Goal: Information Seeking & Learning: Learn about a topic

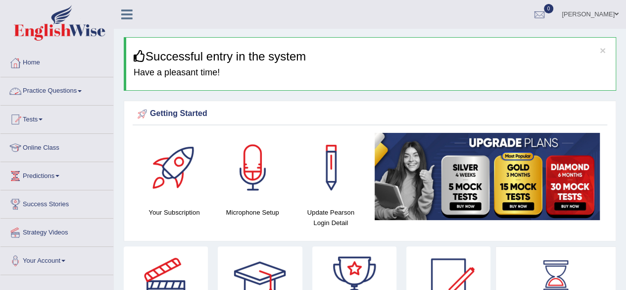
click at [80, 93] on link "Practice Questions" at bounding box center [56, 89] width 113 height 25
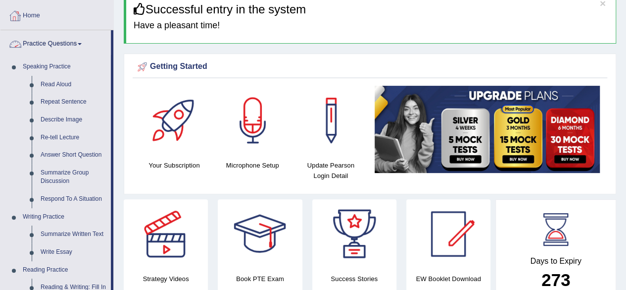
scroll to position [110, 0]
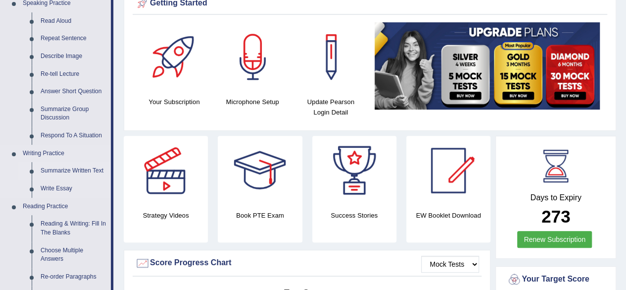
click at [81, 166] on link "Summarize Written Text" at bounding box center [73, 171] width 75 height 18
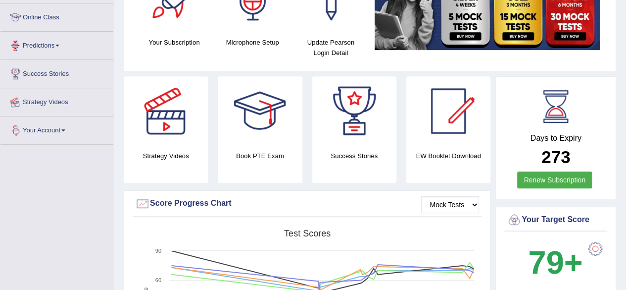
scroll to position [209, 0]
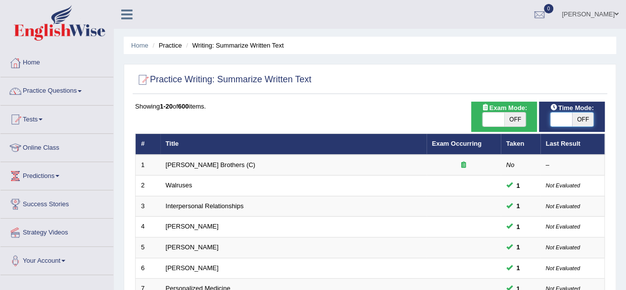
click at [562, 117] on span at bounding box center [561, 119] width 22 height 14
checkbox input "true"
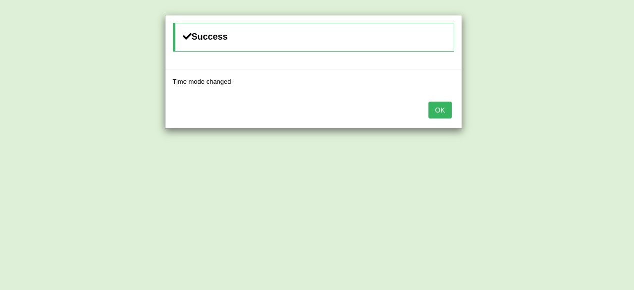
click at [446, 112] on button "OK" at bounding box center [439, 109] width 23 height 17
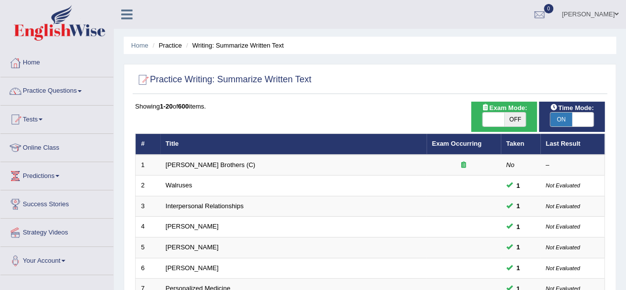
click at [509, 125] on span "OFF" at bounding box center [515, 119] width 22 height 14
checkbox input "true"
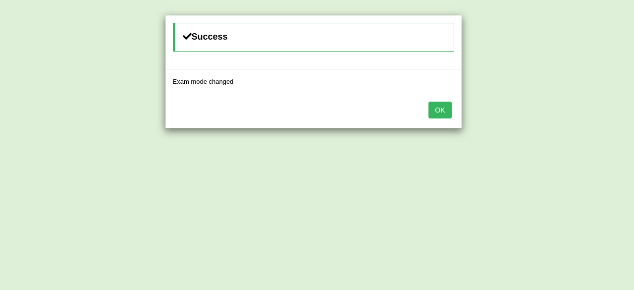
click at [441, 111] on button "OK" at bounding box center [439, 109] width 23 height 17
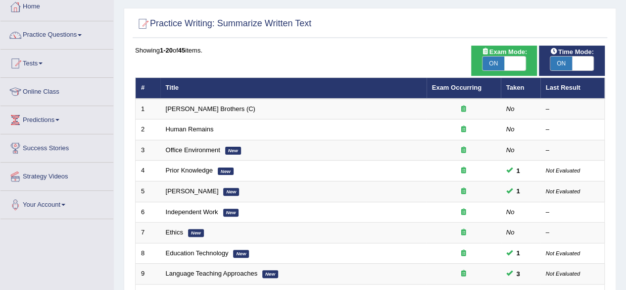
scroll to position [57, 0]
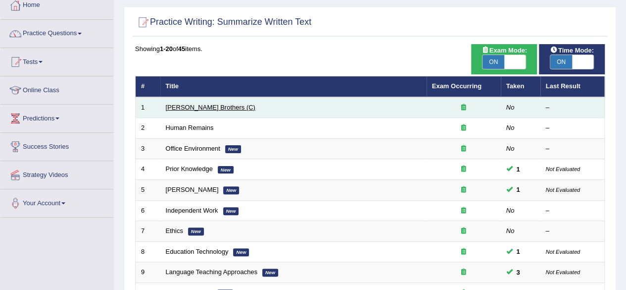
click at [189, 105] on link "Wright Brothers (C)" at bounding box center [211, 106] width 90 height 7
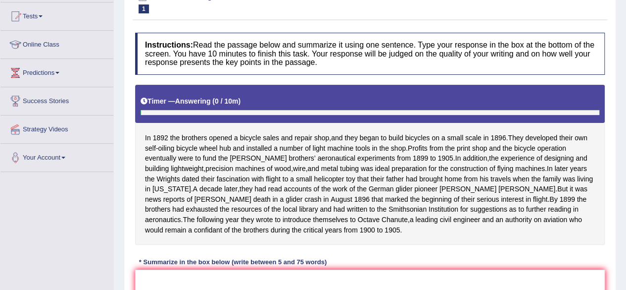
scroll to position [132, 0]
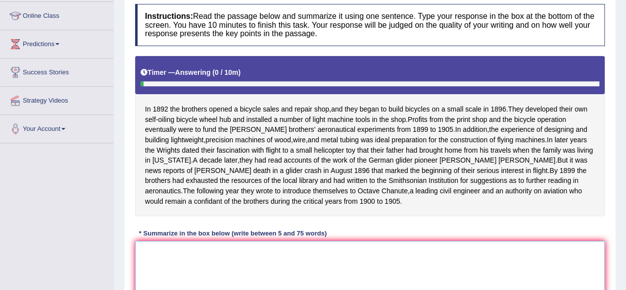
click at [146, 264] on textarea at bounding box center [370, 289] width 470 height 96
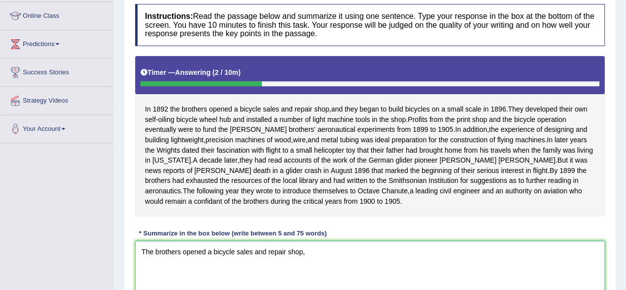
type textarea "The brothers opened a bicycle sales and repair shop,"
drag, startPoint x: 174, startPoint y: 247, endPoint x: 134, endPoint y: 262, distance: 42.3
click at [134, 262] on div "Instructions: Read the passage below and summarize it using one sentence. Type …" at bounding box center [370, 174] width 475 height 350
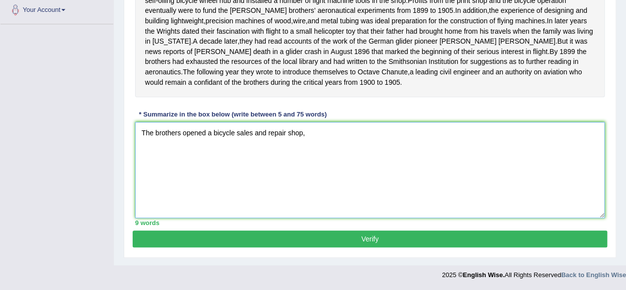
drag, startPoint x: 335, startPoint y: 261, endPoint x: 0, endPoint y: 303, distance: 337.3
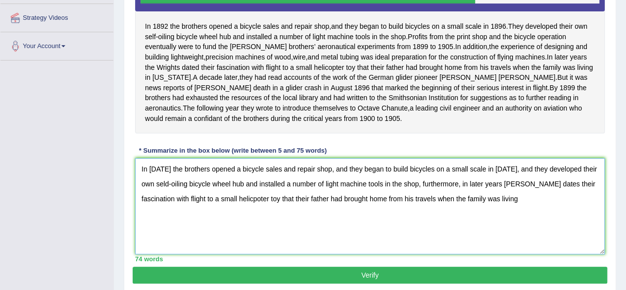
scroll to position [213, 0]
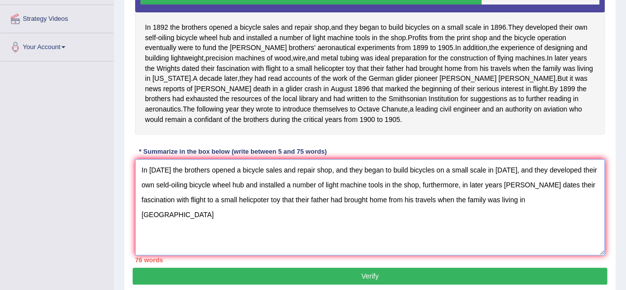
click at [490, 207] on textarea "In 1892 the brothers opened a bicycle sales and repair shop, and they began to …" at bounding box center [370, 207] width 470 height 96
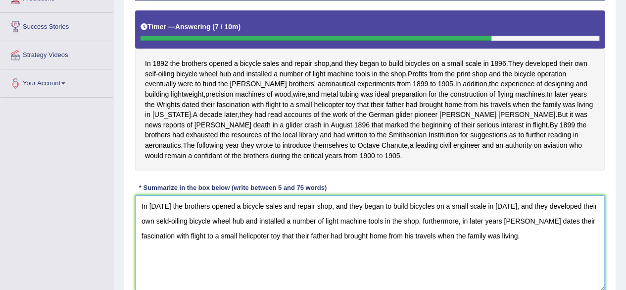
scroll to position [178, 0]
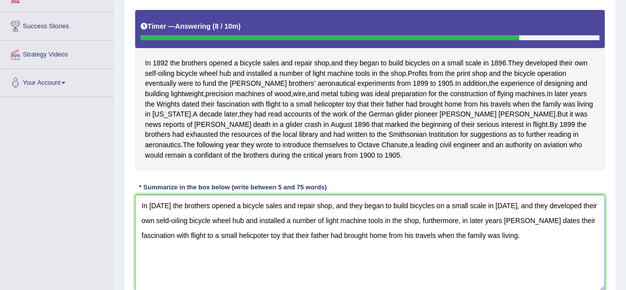
click at [340, 214] on textarea "In 1892 the brothers opened a bicycle sales and repair shop, and they began to …" at bounding box center [370, 243] width 470 height 96
click at [154, 228] on textarea "In 1892 the brothers opened a bicycle sales and repair shop, they began to buil…" at bounding box center [370, 243] width 470 height 96
click at [502, 228] on textarea "In 1892 the brothers opened a bicycle sales and repair shop, they began to buil…" at bounding box center [370, 243] width 470 height 96
click at [409, 271] on textarea "In 1892 the brothers opened a bicycle sales and repair shop, they began to buil…" at bounding box center [370, 243] width 470 height 96
click at [217, 241] on textarea "In 1892 the brothers opened a bicycle sales and repair shop, they began to buil…" at bounding box center [370, 243] width 470 height 96
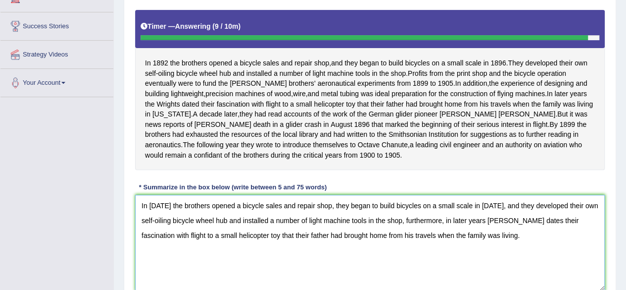
drag, startPoint x: 286, startPoint y: 256, endPoint x: 301, endPoint y: 256, distance: 14.9
click at [301, 256] on textarea "In 1892 the brothers opened a bicycle sales and repair shop, they began to buil…" at bounding box center [370, 243] width 470 height 96
click at [467, 243] on textarea "In 1892 the brothers opened a bicycle sales and repair shop, they began to buil…" at bounding box center [370, 243] width 470 height 96
click at [487, 244] on textarea "In 1892 the brothers opened a bicycle sales and repair shop, they began to buil…" at bounding box center [370, 243] width 470 height 96
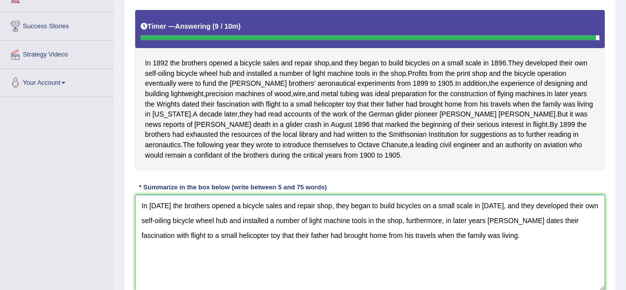
click at [487, 244] on textarea "In 1892 the brothers opened a bicycle sales and repair shop, they began to buil…" at bounding box center [370, 243] width 470 height 96
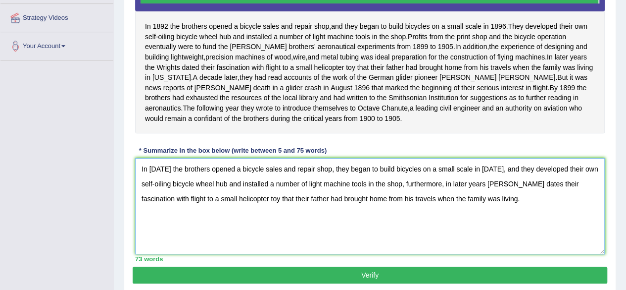
scroll to position [215, 0]
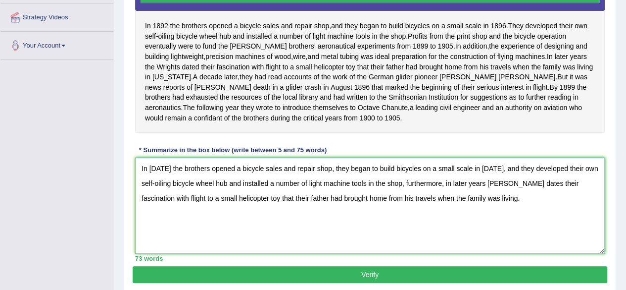
type textarea "In 1892 the brothers opened a bicycle sales and repair shop, they began to buil…"
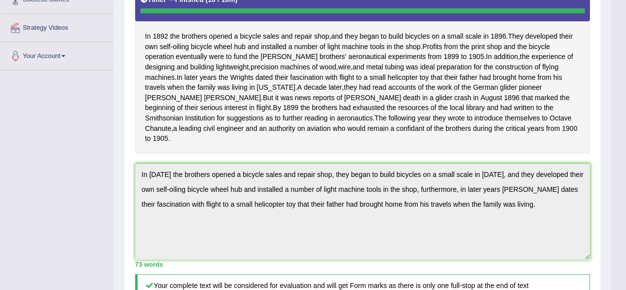
scroll to position [0, 0]
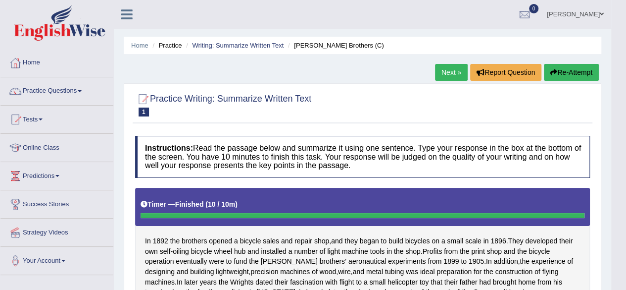
click at [453, 76] on link "Next »" at bounding box center [451, 72] width 33 height 17
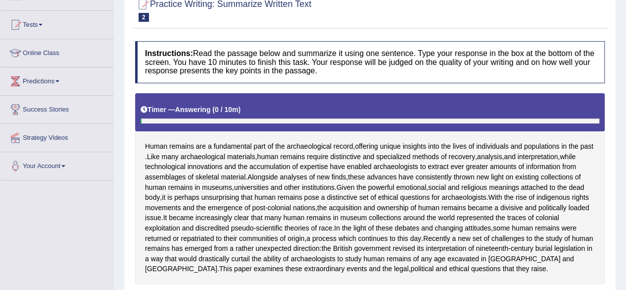
scroll to position [181, 0]
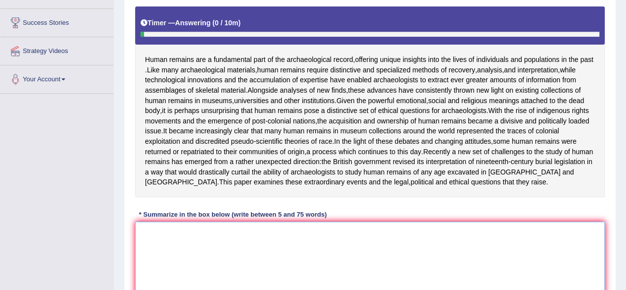
click at [272, 237] on textarea at bounding box center [370, 269] width 470 height 96
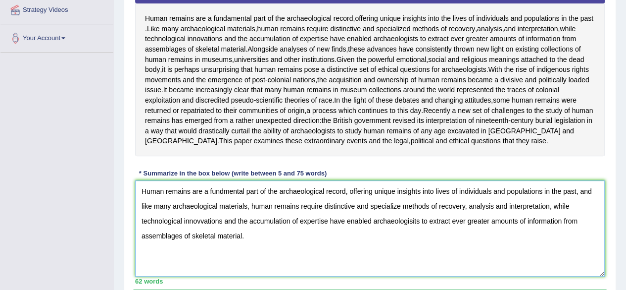
scroll to position [222, 0]
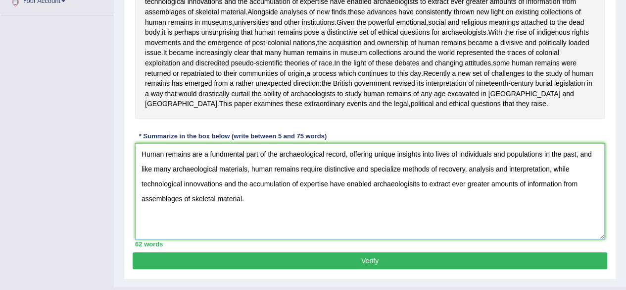
type textarea "Human remains are a fundmental part of the archaeological record, offering uniq…"
click at [273, 269] on button "Verify" at bounding box center [370, 260] width 475 height 17
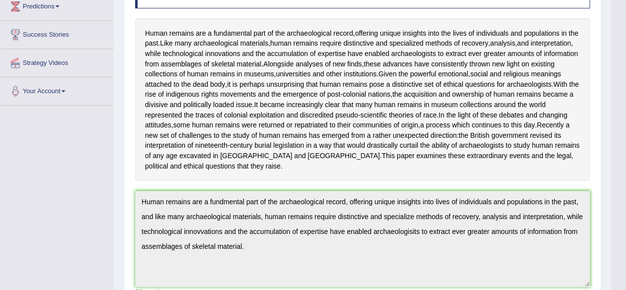
scroll to position [0, 0]
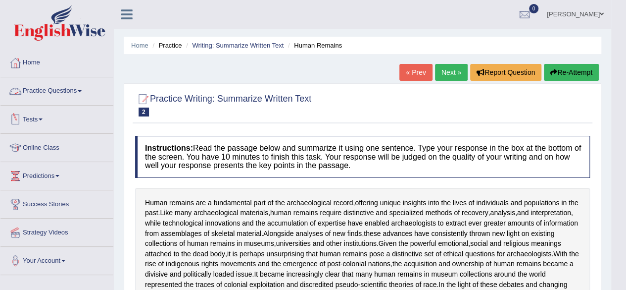
click at [53, 96] on link "Practice Questions" at bounding box center [56, 89] width 113 height 25
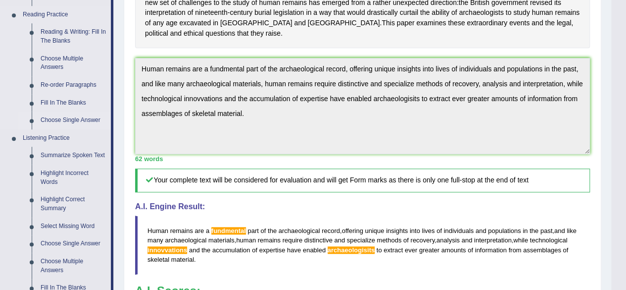
scroll to position [297, 0]
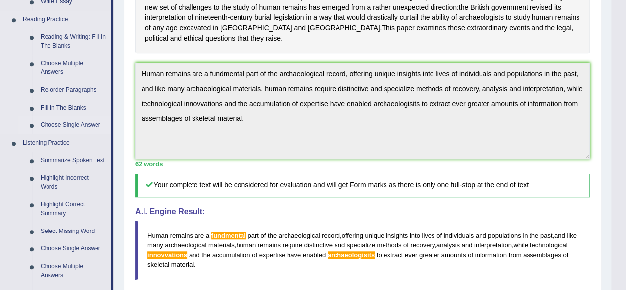
click at [61, 107] on link "Fill In The Blanks" at bounding box center [73, 108] width 75 height 18
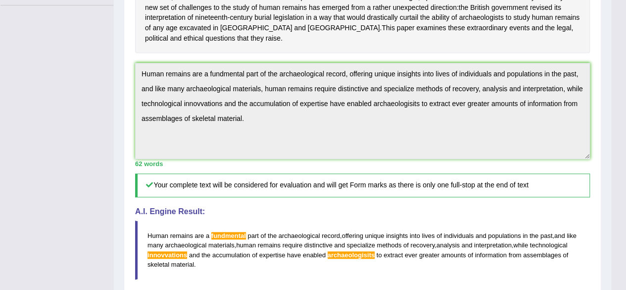
scroll to position [154, 0]
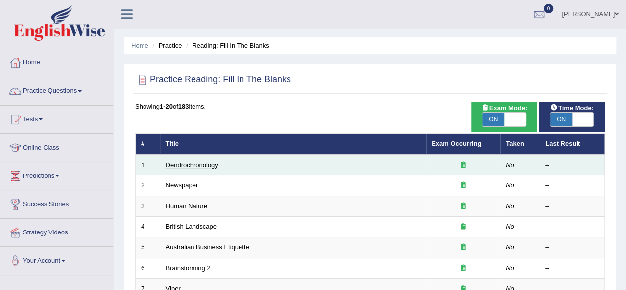
click at [197, 162] on link "Dendrochronology" at bounding box center [192, 164] width 52 height 7
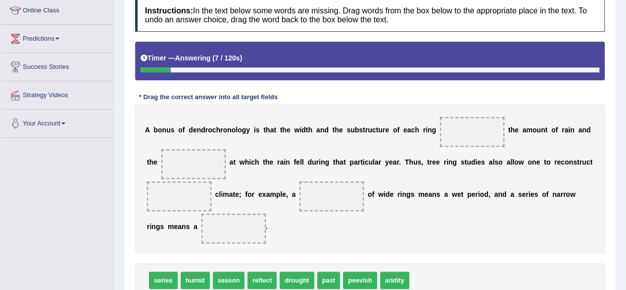
scroll to position [169, 0]
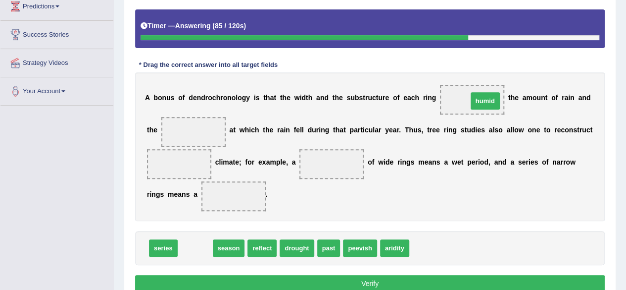
drag, startPoint x: 195, startPoint y: 247, endPoint x: 485, endPoint y: 99, distance: 325.6
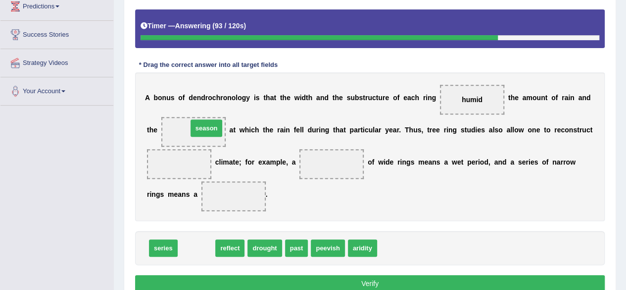
drag, startPoint x: 185, startPoint y: 247, endPoint x: 195, endPoint y: 127, distance: 120.2
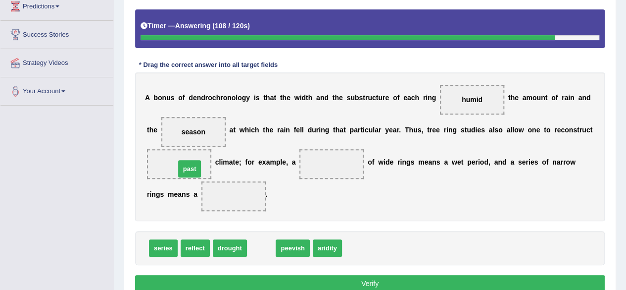
drag, startPoint x: 271, startPoint y: 240, endPoint x: 199, endPoint y: 161, distance: 106.9
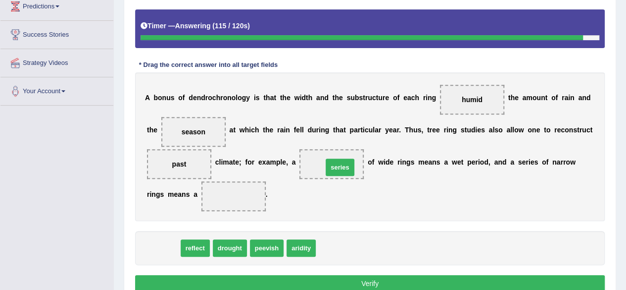
drag, startPoint x: 159, startPoint y: 246, endPoint x: 337, endPoint y: 165, distance: 195.2
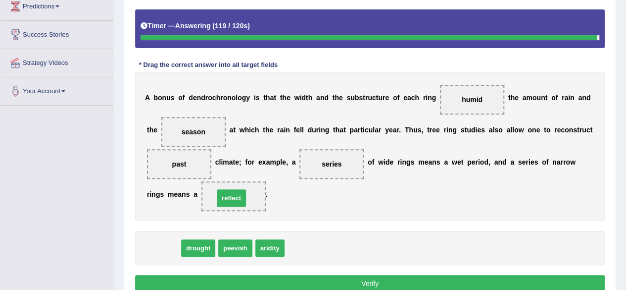
drag, startPoint x: 166, startPoint y: 248, endPoint x: 234, endPoint y: 198, distance: 84.3
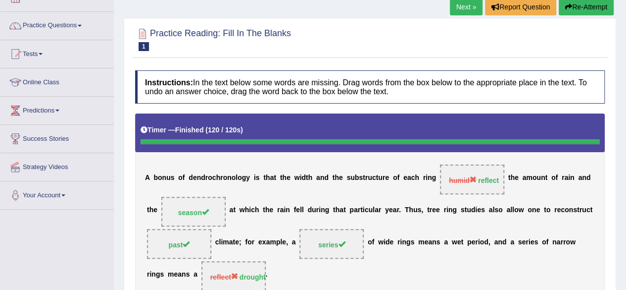
scroll to position [0, 0]
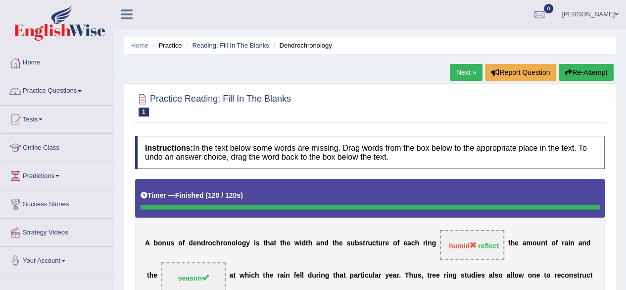
click at [459, 73] on link "Next »" at bounding box center [466, 72] width 33 height 17
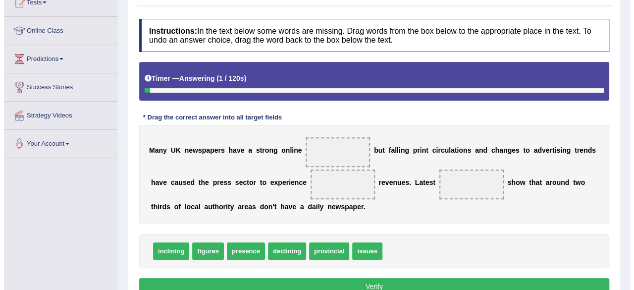
scroll to position [120, 0]
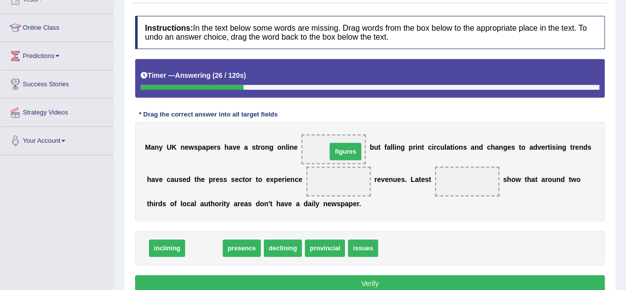
drag, startPoint x: 201, startPoint y: 250, endPoint x: 343, endPoint y: 153, distance: 171.3
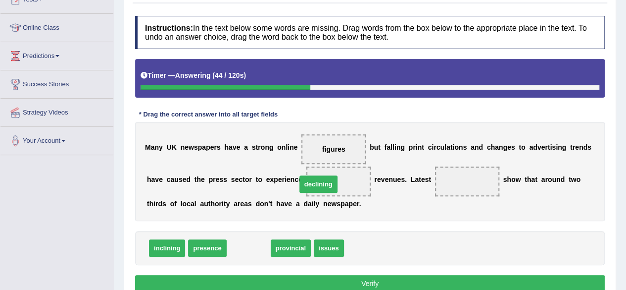
drag, startPoint x: 240, startPoint y: 248, endPoint x: 319, endPoint y: 184, distance: 101.7
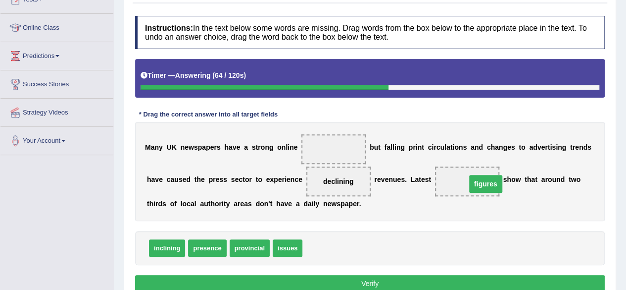
drag, startPoint x: 335, startPoint y: 147, endPoint x: 479, endPoint y: 179, distance: 148.1
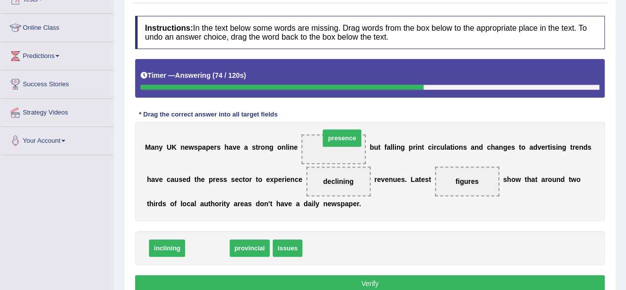
drag, startPoint x: 211, startPoint y: 245, endPoint x: 346, endPoint y: 135, distance: 173.8
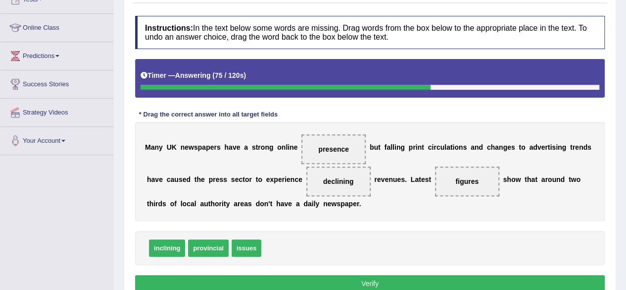
click at [324, 277] on button "Verify" at bounding box center [370, 283] width 470 height 17
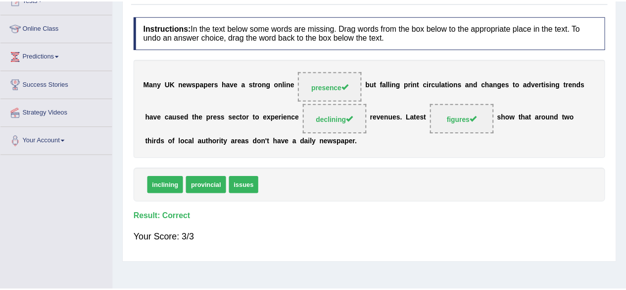
scroll to position [0, 0]
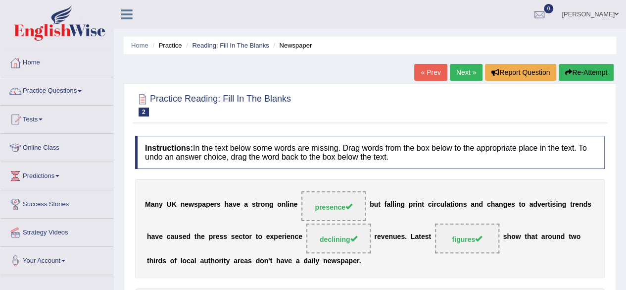
click at [456, 74] on link "Next »" at bounding box center [466, 72] width 33 height 17
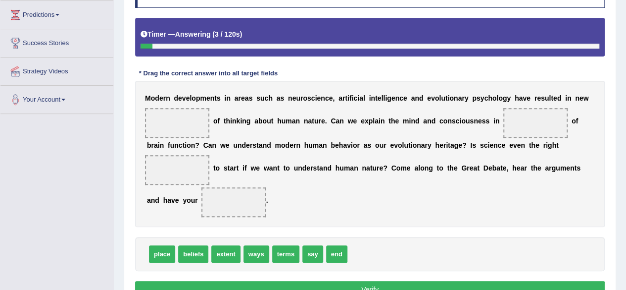
scroll to position [161, 0]
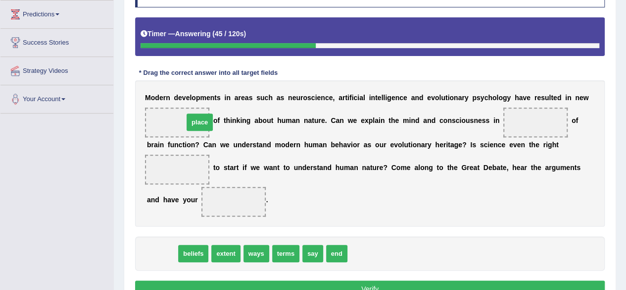
drag, startPoint x: 150, startPoint y: 250, endPoint x: 187, endPoint y: 119, distance: 136.2
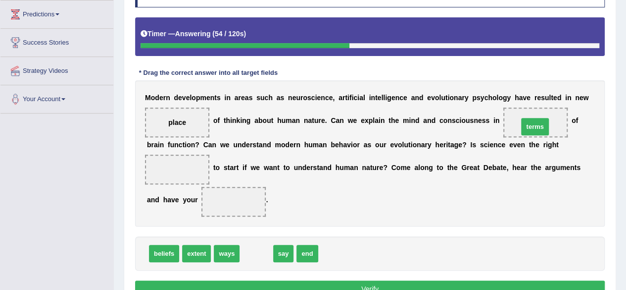
drag, startPoint x: 257, startPoint y: 252, endPoint x: 538, endPoint y: 100, distance: 318.5
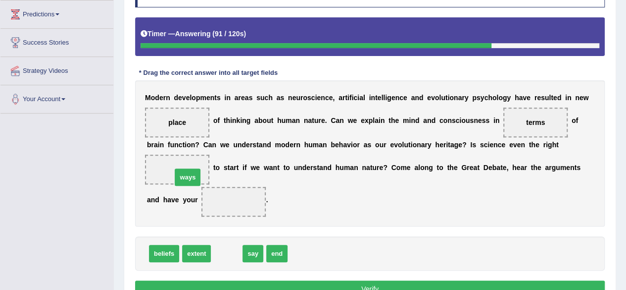
drag, startPoint x: 235, startPoint y: 248, endPoint x: 195, endPoint y: 170, distance: 87.9
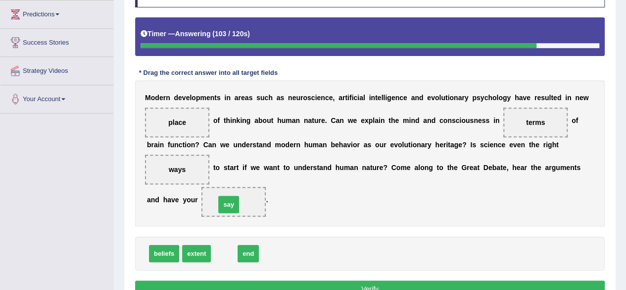
drag, startPoint x: 227, startPoint y: 253, endPoint x: 231, endPoint y: 204, distance: 49.2
click at [276, 280] on button "Verify" at bounding box center [370, 288] width 470 height 17
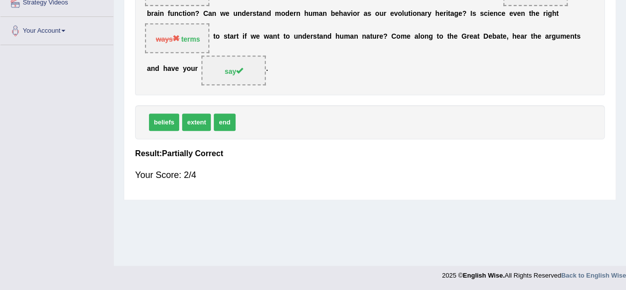
scroll to position [0, 0]
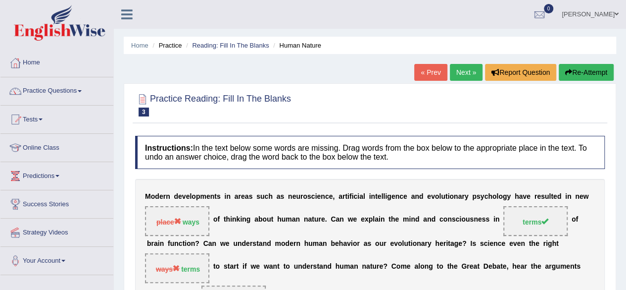
click at [588, 68] on button "Re-Attempt" at bounding box center [586, 72] width 55 height 17
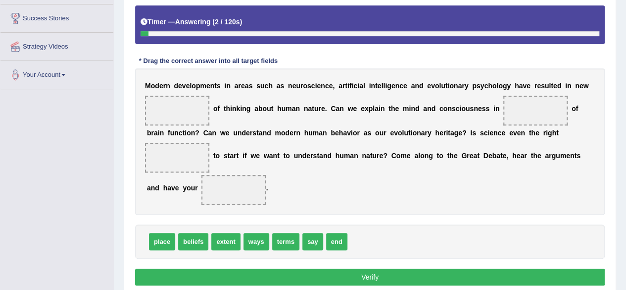
scroll to position [189, 0]
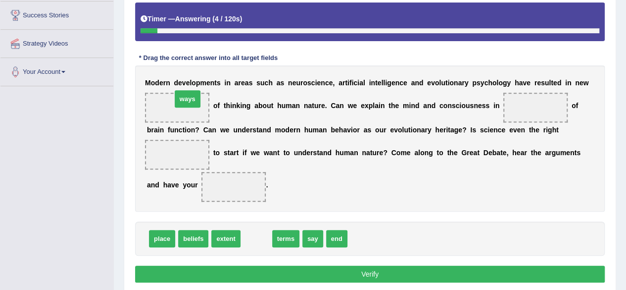
drag, startPoint x: 262, startPoint y: 235, endPoint x: 192, endPoint y: 97, distance: 155.0
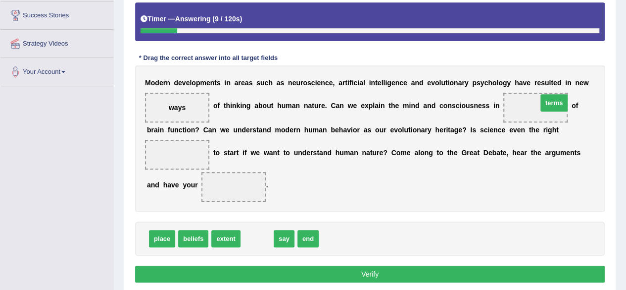
drag, startPoint x: 249, startPoint y: 238, endPoint x: 545, endPoint y: 105, distance: 324.4
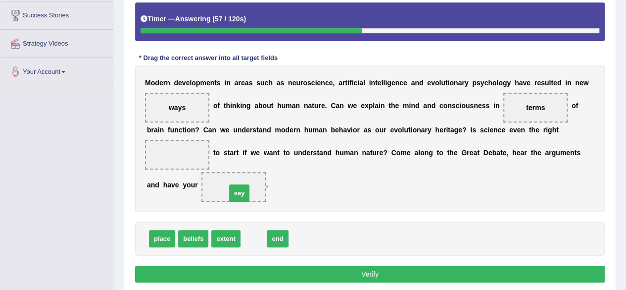
drag, startPoint x: 248, startPoint y: 238, endPoint x: 234, endPoint y: 192, distance: 48.2
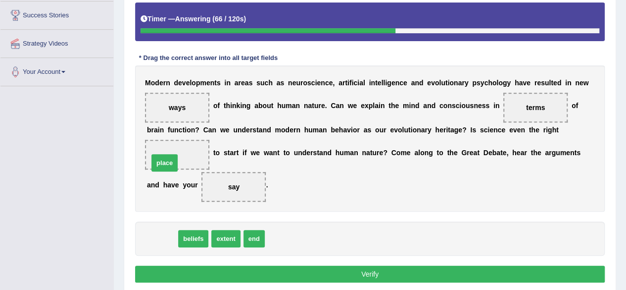
drag, startPoint x: 167, startPoint y: 233, endPoint x: 170, endPoint y: 153, distance: 79.7
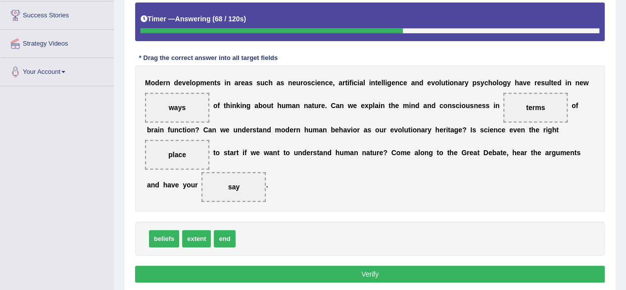
click at [272, 274] on button "Verify" at bounding box center [370, 273] width 470 height 17
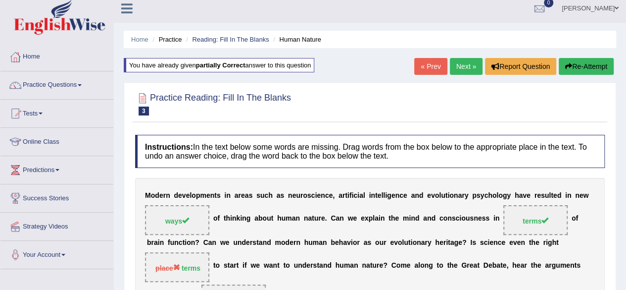
scroll to position [0, 0]
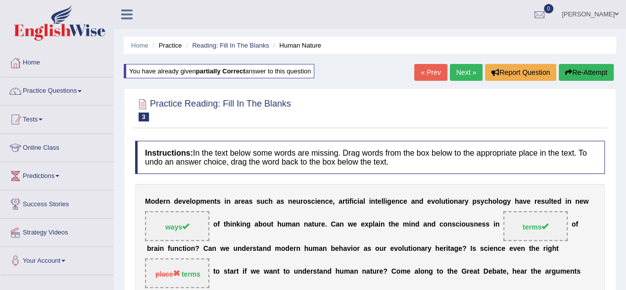
click at [465, 74] on link "Next »" at bounding box center [466, 72] width 33 height 17
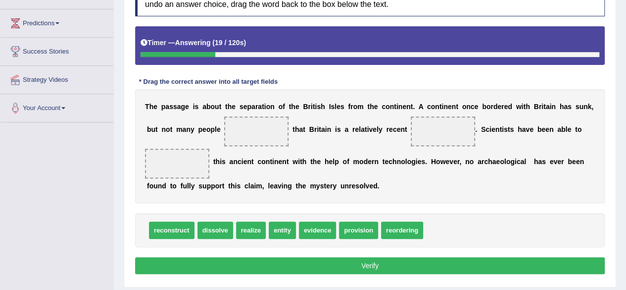
scroll to position [153, 0]
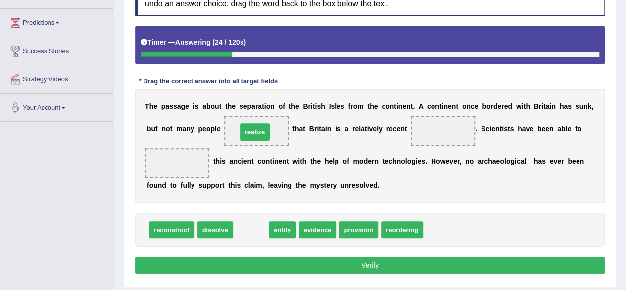
drag, startPoint x: 257, startPoint y: 234, endPoint x: 261, endPoint y: 136, distance: 97.6
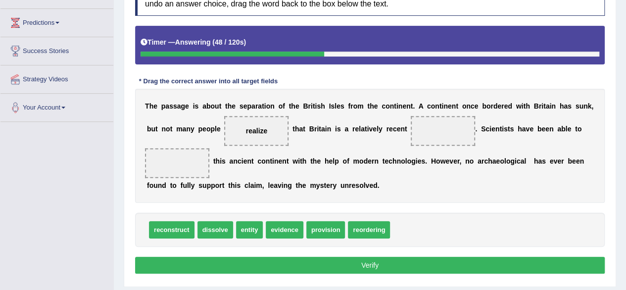
click at [285, 231] on span "evidence" at bounding box center [285, 229] width 38 height 17
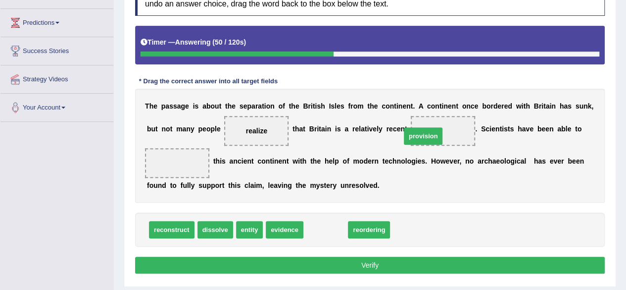
drag, startPoint x: 326, startPoint y: 227, endPoint x: 423, endPoint y: 134, distance: 135.1
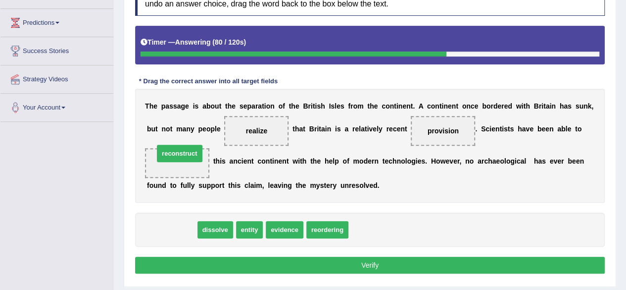
drag, startPoint x: 178, startPoint y: 223, endPoint x: 186, endPoint y: 148, distance: 76.1
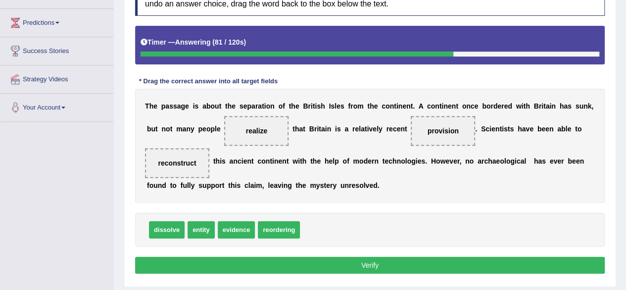
click at [247, 267] on button "Verify" at bounding box center [370, 264] width 470 height 17
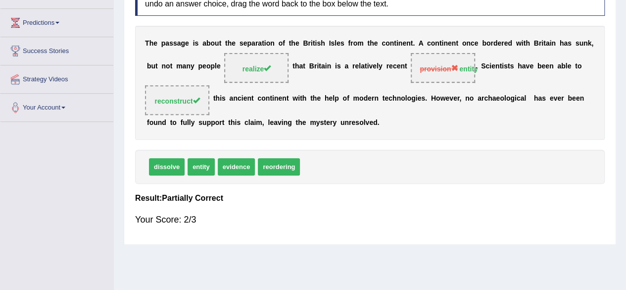
scroll to position [0, 0]
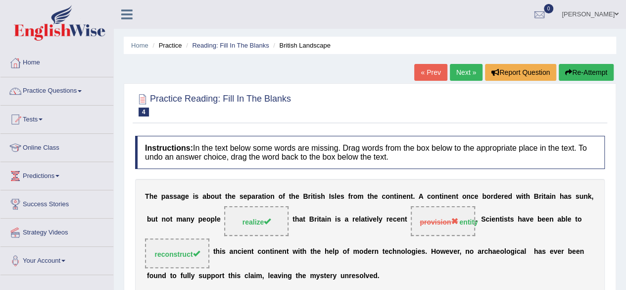
click at [457, 74] on link "Next »" at bounding box center [466, 72] width 33 height 17
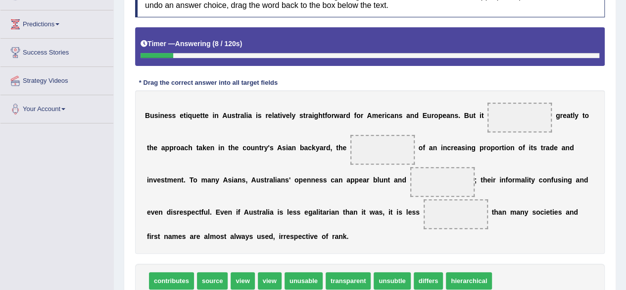
scroll to position [154, 0]
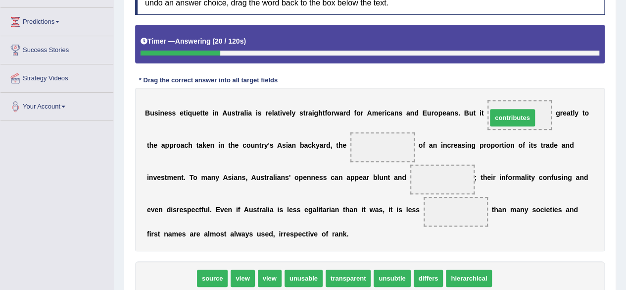
drag, startPoint x: 183, startPoint y: 269, endPoint x: 524, endPoint y: 109, distance: 376.5
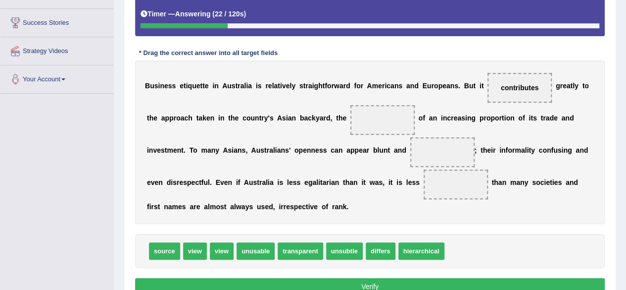
scroll to position [182, 0]
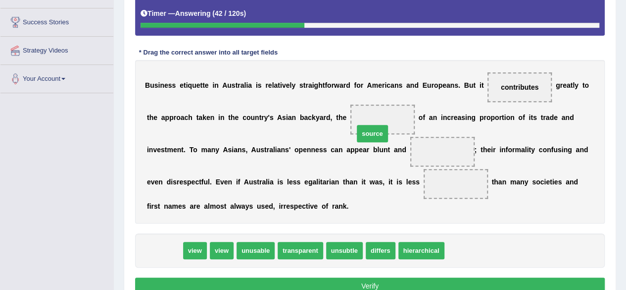
drag, startPoint x: 175, startPoint y: 247, endPoint x: 391, endPoint y: 115, distance: 252.8
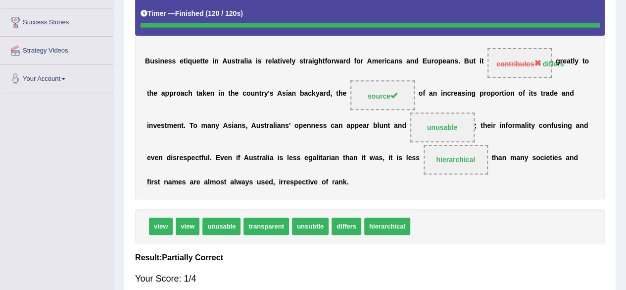
scroll to position [0, 0]
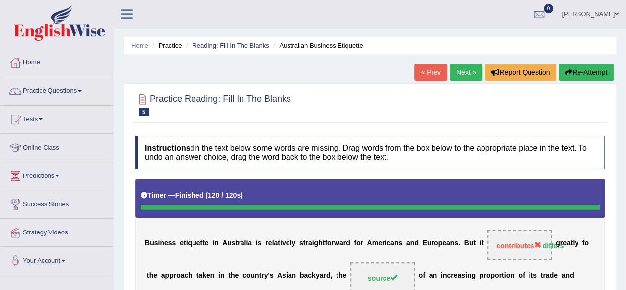
click at [571, 65] on button "Re-Attempt" at bounding box center [586, 72] width 55 height 17
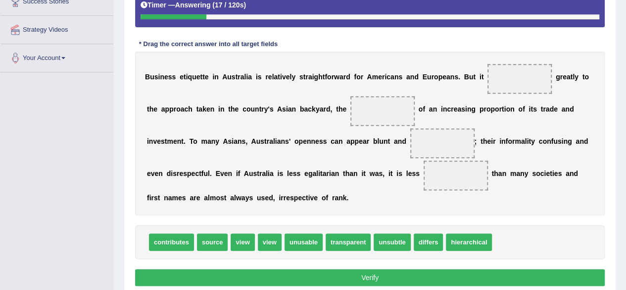
scroll to position [203, 0]
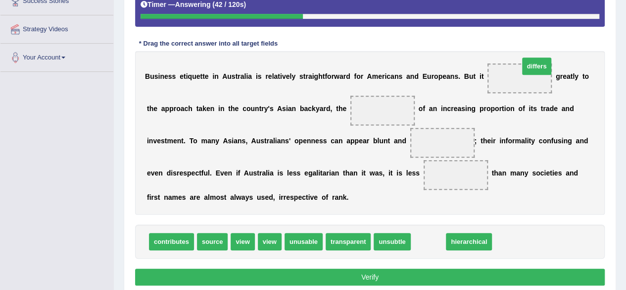
drag, startPoint x: 425, startPoint y: 242, endPoint x: 531, endPoint y: 49, distance: 219.8
click at [531, 57] on span "differs" at bounding box center [537, 65] width 30 height 17
drag, startPoint x: 427, startPoint y: 239, endPoint x: 517, endPoint y: 80, distance: 182.4
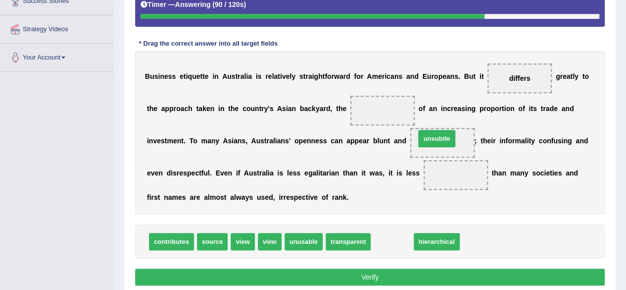
drag, startPoint x: 400, startPoint y: 238, endPoint x: 445, endPoint y: 135, distance: 112.2
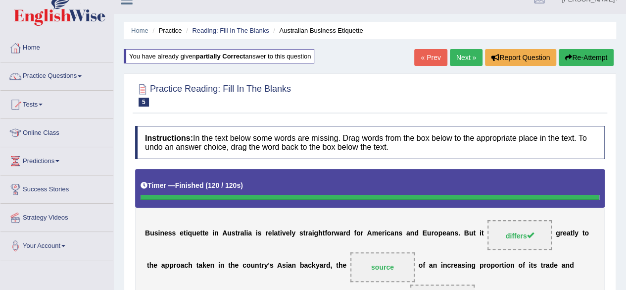
scroll to position [0, 0]
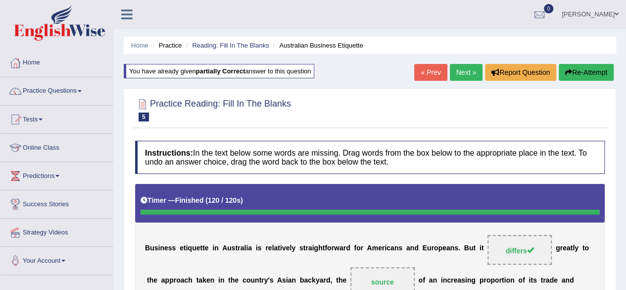
click at [573, 77] on button "Re-Attempt" at bounding box center [586, 72] width 55 height 17
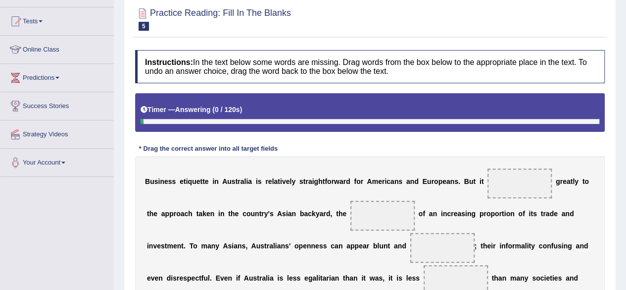
scroll to position [211, 0]
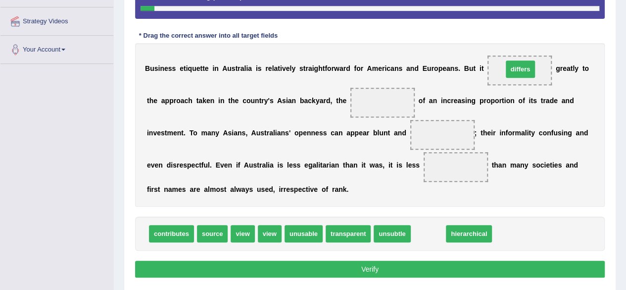
drag, startPoint x: 422, startPoint y: 231, endPoint x: 514, endPoint y: 67, distance: 188.4
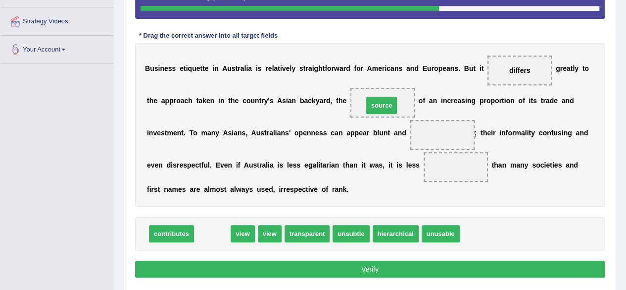
drag, startPoint x: 219, startPoint y: 233, endPoint x: 389, endPoint y: 105, distance: 212.4
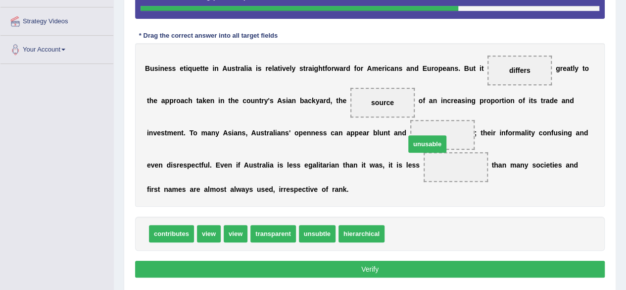
drag, startPoint x: 416, startPoint y: 232, endPoint x: 441, endPoint y: 144, distance: 91.2
drag, startPoint x: 451, startPoint y: 167, endPoint x: 434, endPoint y: 137, distance: 35.1
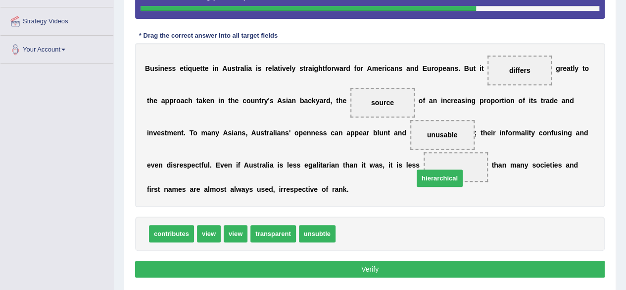
drag, startPoint x: 373, startPoint y: 235, endPoint x: 451, endPoint y: 180, distance: 95.9
click at [367, 268] on button "Verify" at bounding box center [370, 268] width 470 height 17
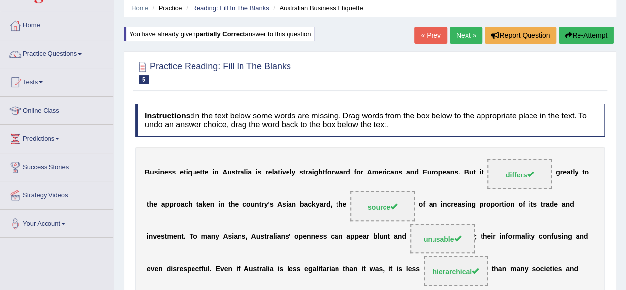
scroll to position [35, 0]
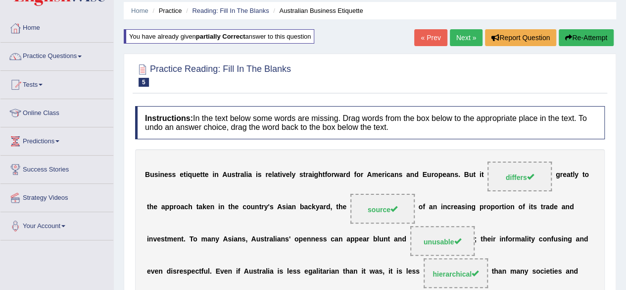
click at [467, 45] on link "Next »" at bounding box center [466, 37] width 33 height 17
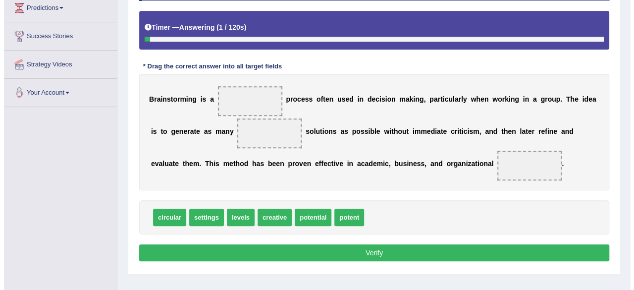
scroll to position [168, 0]
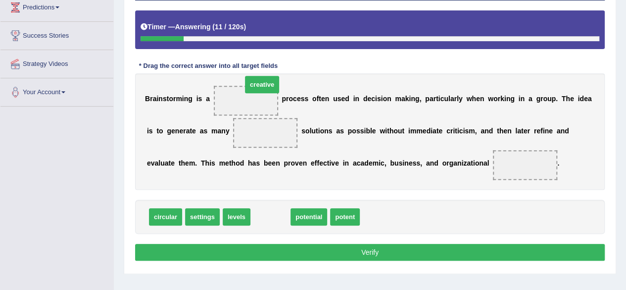
drag, startPoint x: 273, startPoint y: 221, endPoint x: 264, endPoint y: 90, distance: 132.0
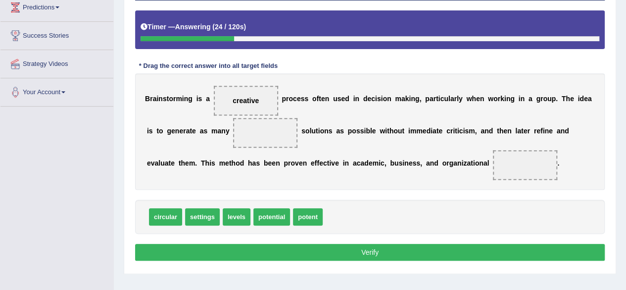
click at [281, 213] on span "potential" at bounding box center [271, 216] width 37 height 17
drag, startPoint x: 281, startPoint y: 213, endPoint x: 265, endPoint y: 136, distance: 78.2
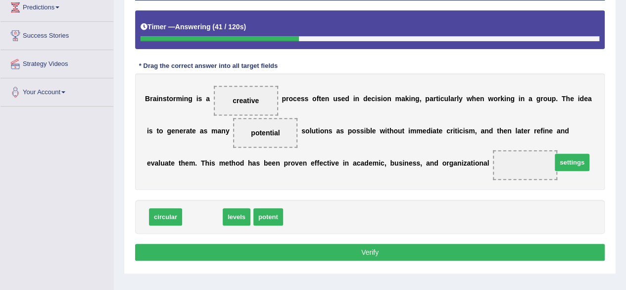
drag, startPoint x: 195, startPoint y: 216, endPoint x: 548, endPoint y: 164, distance: 357.8
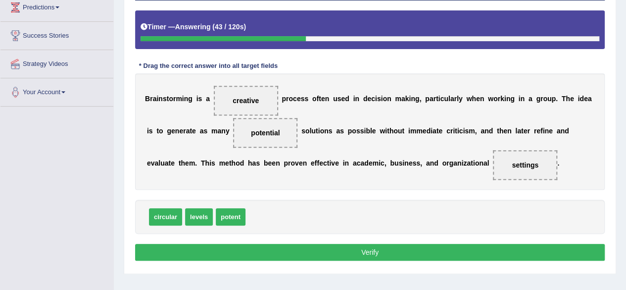
click at [353, 250] on button "Verify" at bounding box center [370, 252] width 470 height 17
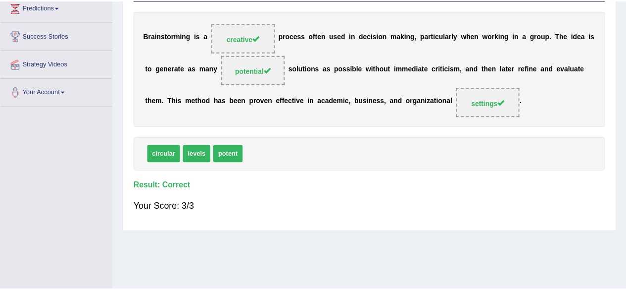
scroll to position [0, 0]
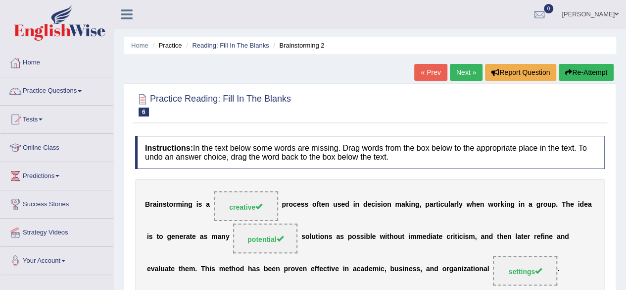
click at [468, 66] on link "Next »" at bounding box center [466, 72] width 33 height 17
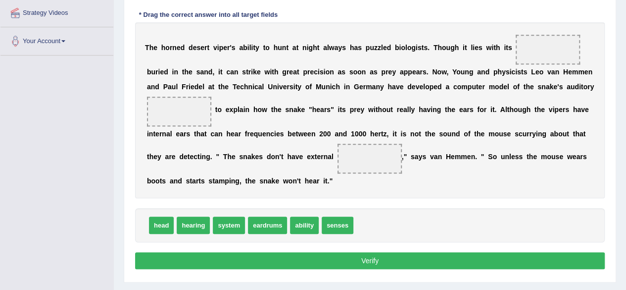
scroll to position [214, 0]
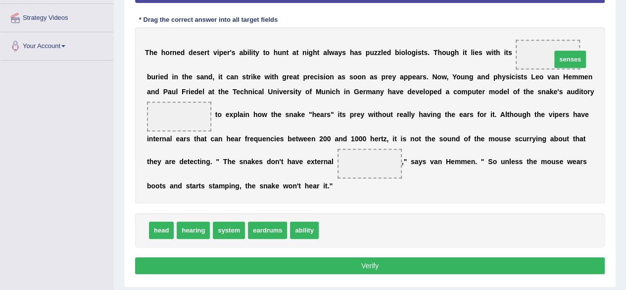
drag, startPoint x: 333, startPoint y: 229, endPoint x: 561, endPoint y: 58, distance: 285.0
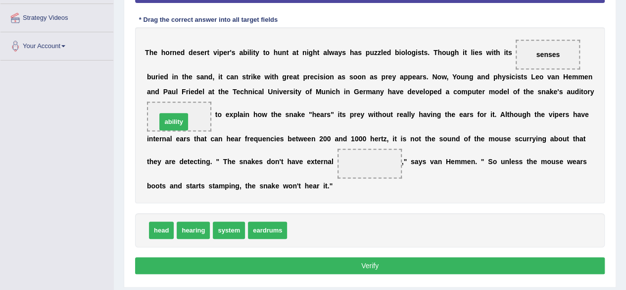
drag, startPoint x: 306, startPoint y: 233, endPoint x: 175, endPoint y: 124, distance: 169.8
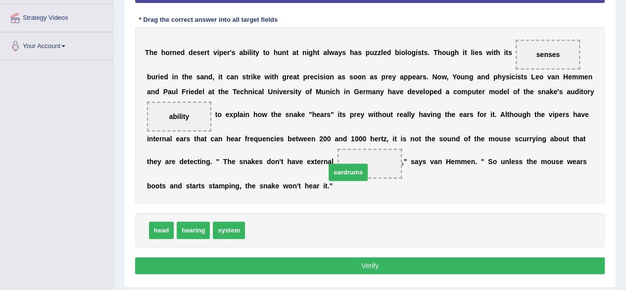
drag, startPoint x: 274, startPoint y: 230, endPoint x: 371, endPoint y: 165, distance: 116.7
click at [249, 265] on button "Verify" at bounding box center [370, 265] width 470 height 17
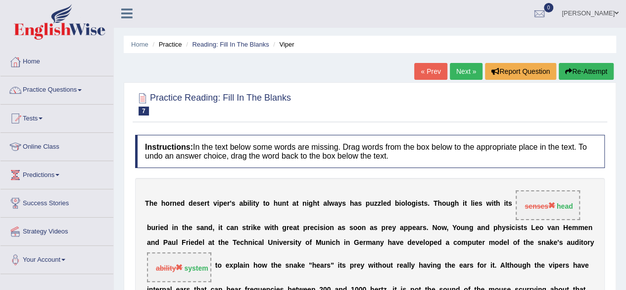
scroll to position [0, 0]
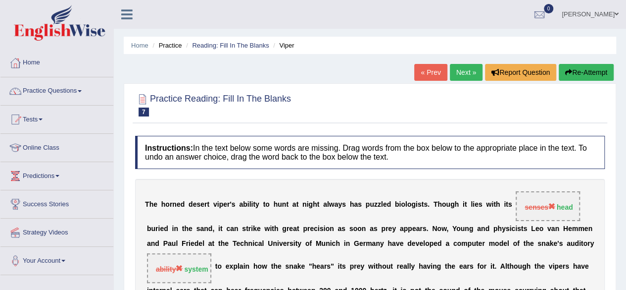
click at [595, 73] on button "Re-Attempt" at bounding box center [586, 72] width 55 height 17
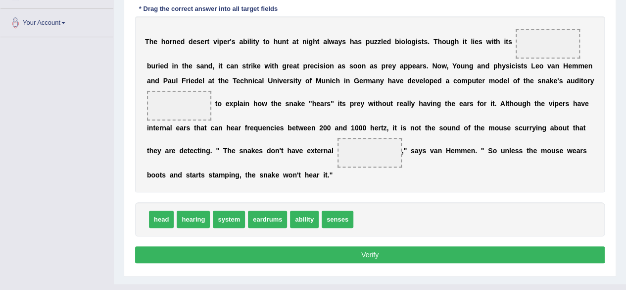
scroll to position [243, 0]
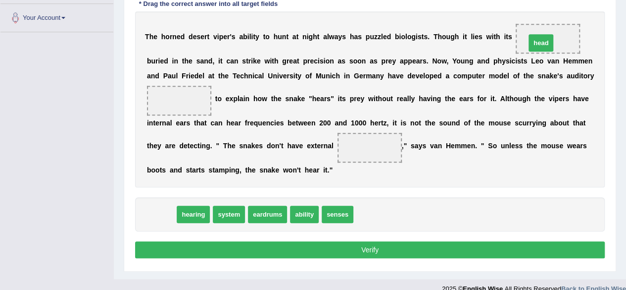
drag, startPoint x: 157, startPoint y: 211, endPoint x: 537, endPoint y: 40, distance: 416.5
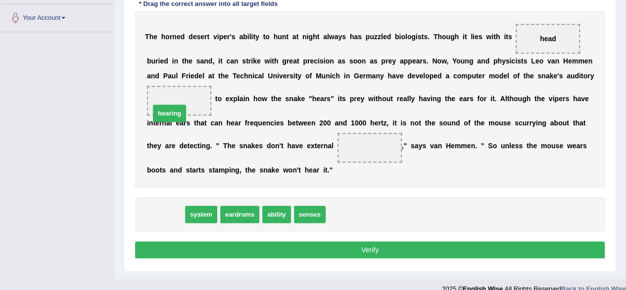
drag, startPoint x: 163, startPoint y: 216, endPoint x: 167, endPoint y: 115, distance: 101.1
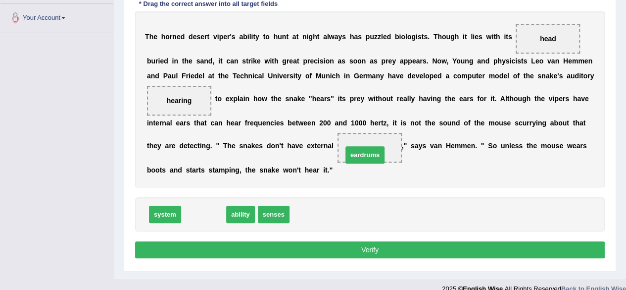
drag, startPoint x: 196, startPoint y: 210, endPoint x: 343, endPoint y: 160, distance: 155.1
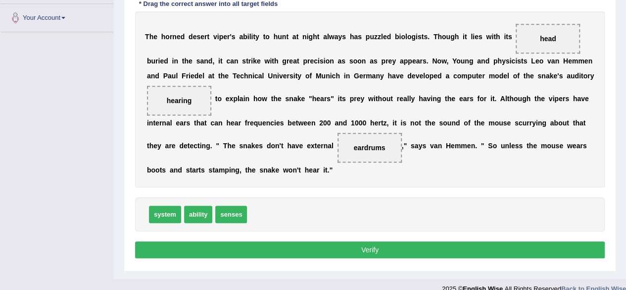
click at [287, 242] on button "Verify" at bounding box center [370, 249] width 470 height 17
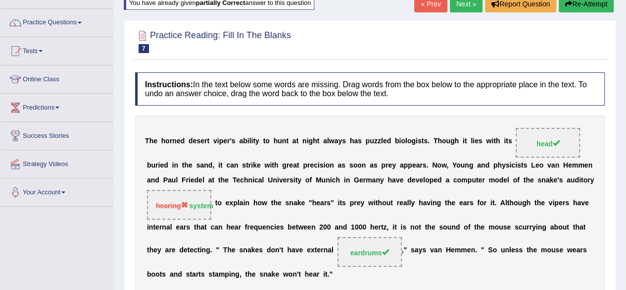
scroll to position [33, 0]
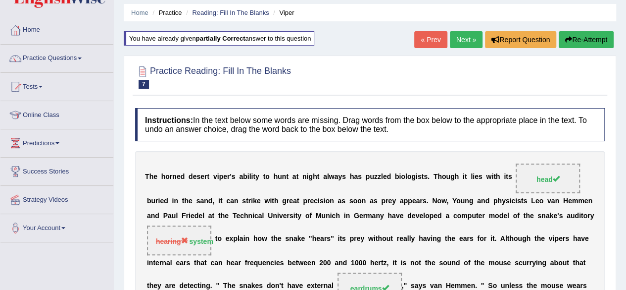
click at [584, 40] on button "Re-Attempt" at bounding box center [586, 39] width 55 height 17
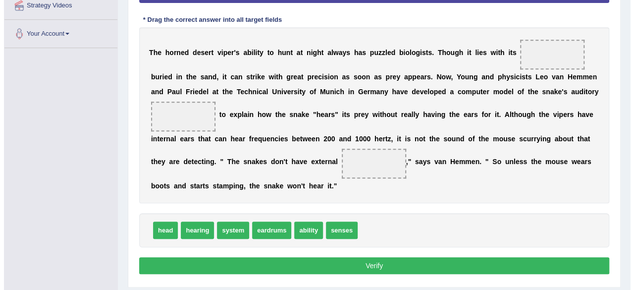
scroll to position [227, 0]
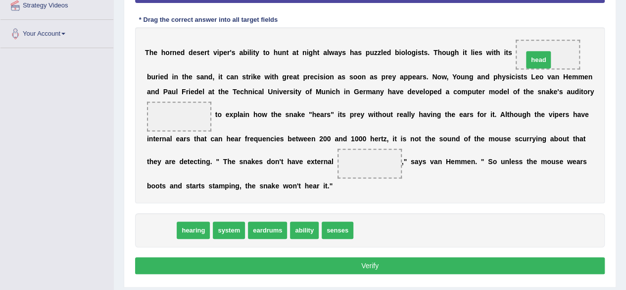
drag, startPoint x: 155, startPoint y: 231, endPoint x: 533, endPoint y: 61, distance: 413.8
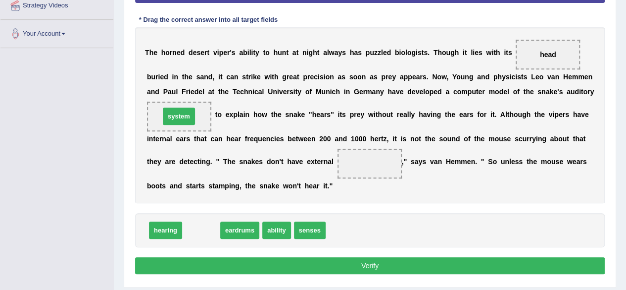
drag, startPoint x: 205, startPoint y: 234, endPoint x: 183, endPoint y: 120, distance: 116.0
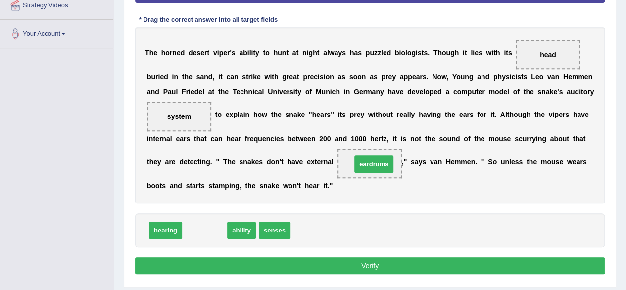
drag, startPoint x: 218, startPoint y: 227, endPoint x: 386, endPoint y: 161, distance: 180.7
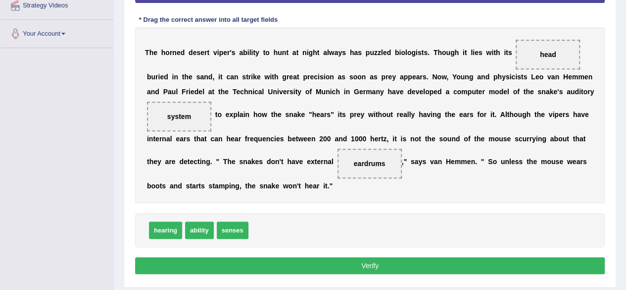
click at [338, 259] on button "Verify" at bounding box center [370, 265] width 470 height 17
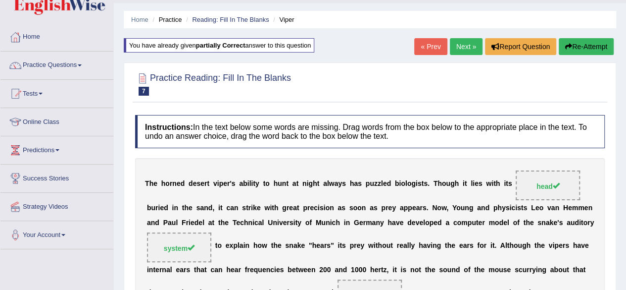
scroll to position [0, 0]
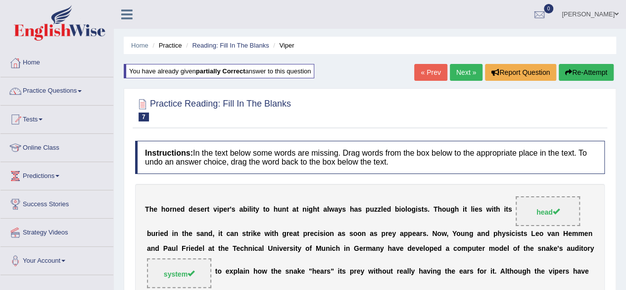
click at [458, 77] on link "Next »" at bounding box center [466, 72] width 33 height 17
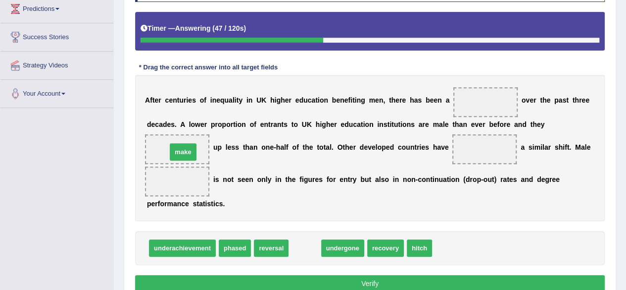
drag, startPoint x: 303, startPoint y: 250, endPoint x: 180, endPoint y: 151, distance: 158.1
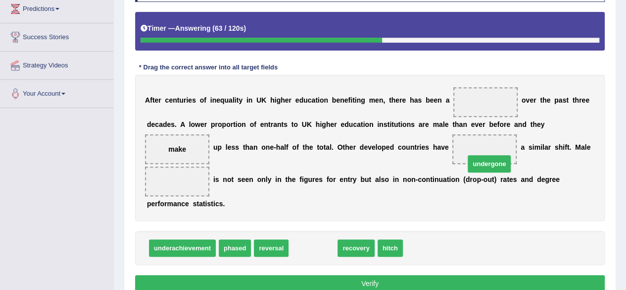
drag, startPoint x: 315, startPoint y: 248, endPoint x: 491, endPoint y: 159, distance: 197.2
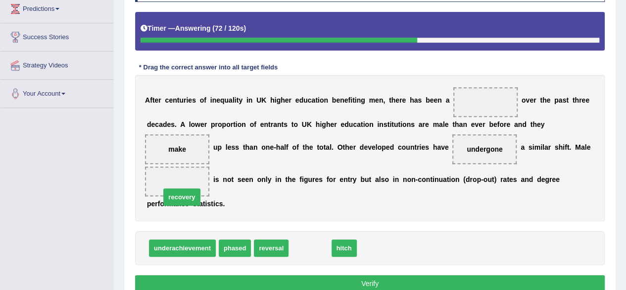
drag, startPoint x: 308, startPoint y: 248, endPoint x: 180, endPoint y: 197, distance: 138.0
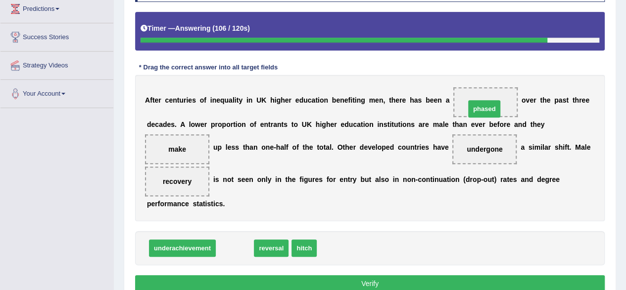
drag, startPoint x: 232, startPoint y: 248, endPoint x: 482, endPoint y: 108, distance: 285.6
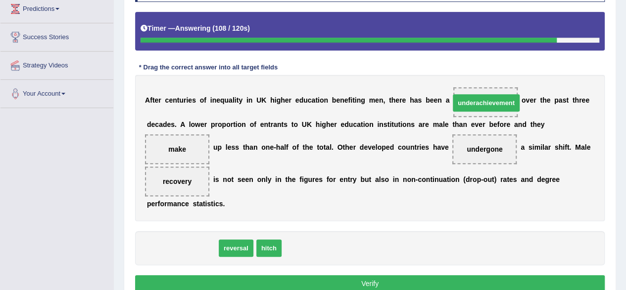
drag, startPoint x: 196, startPoint y: 248, endPoint x: 515, endPoint y: 98, distance: 353.2
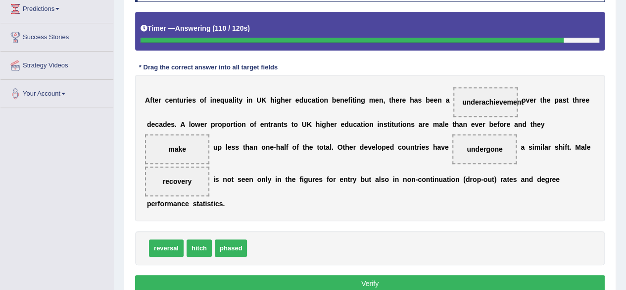
click at [283, 283] on button "Verify" at bounding box center [370, 283] width 470 height 17
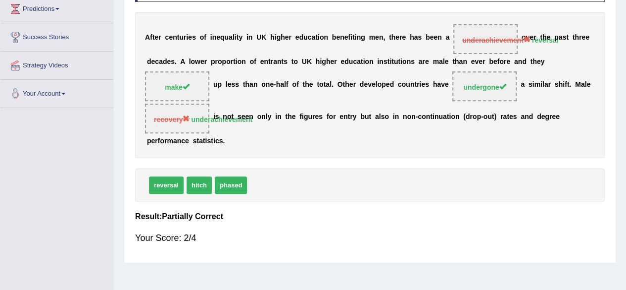
click at [359, 239] on div "Your Score: 2/4" at bounding box center [370, 238] width 470 height 24
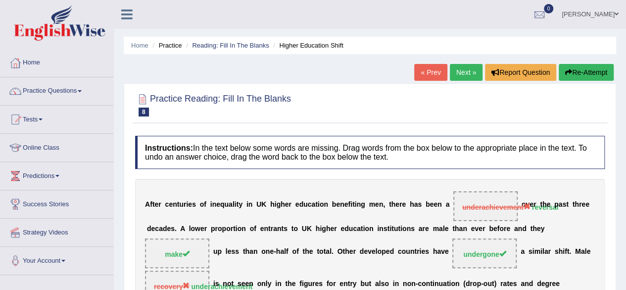
click at [576, 69] on button "Re-Attempt" at bounding box center [586, 72] width 55 height 17
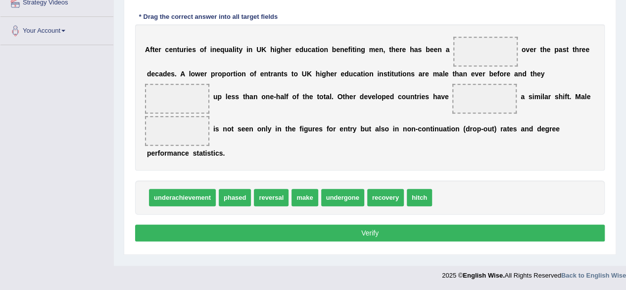
click at [272, 193] on span "reversal" at bounding box center [271, 197] width 35 height 17
drag, startPoint x: 272, startPoint y: 193, endPoint x: 496, endPoint y: 44, distance: 268.8
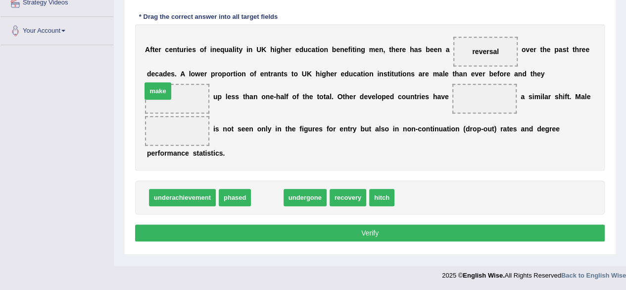
drag, startPoint x: 267, startPoint y: 194, endPoint x: 157, endPoint y: 91, distance: 150.9
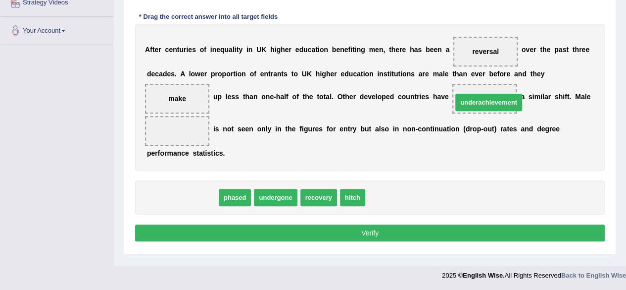
drag, startPoint x: 178, startPoint y: 194, endPoint x: 484, endPoint y: 95, distance: 322.0
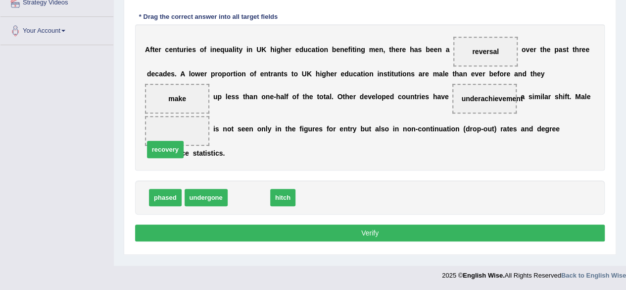
drag, startPoint x: 242, startPoint y: 196, endPoint x: 158, endPoint y: 148, distance: 96.5
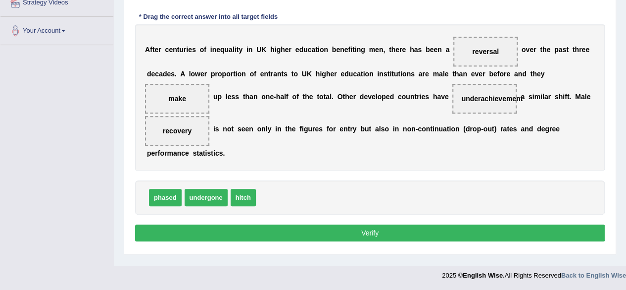
click at [254, 233] on button "Verify" at bounding box center [370, 232] width 470 height 17
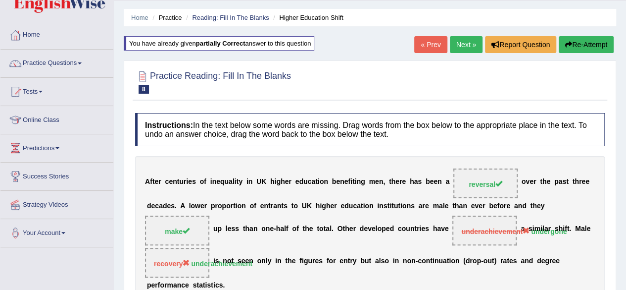
scroll to position [27, 0]
click at [581, 50] on button "Re-Attempt" at bounding box center [586, 45] width 55 height 17
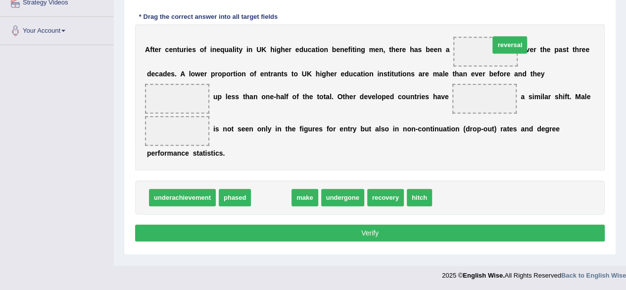
drag, startPoint x: 257, startPoint y: 198, endPoint x: 474, endPoint y: 53, distance: 261.5
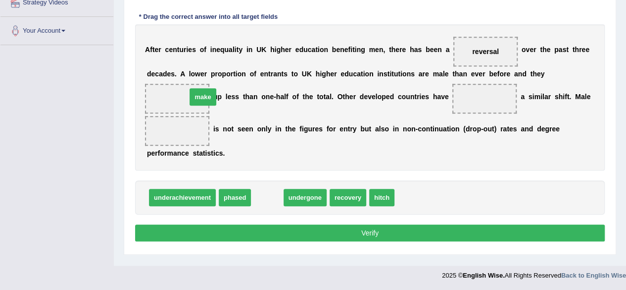
drag, startPoint x: 272, startPoint y: 199, endPoint x: 207, endPoint y: 99, distance: 119.2
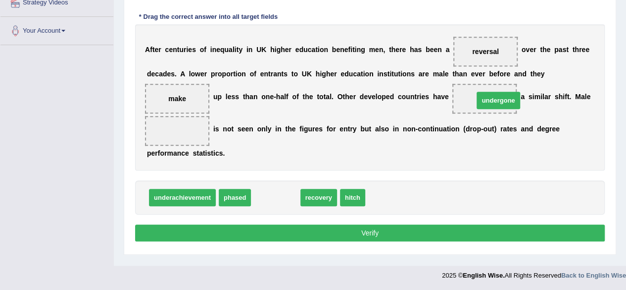
drag, startPoint x: 271, startPoint y: 195, endPoint x: 493, endPoint y: 98, distance: 242.1
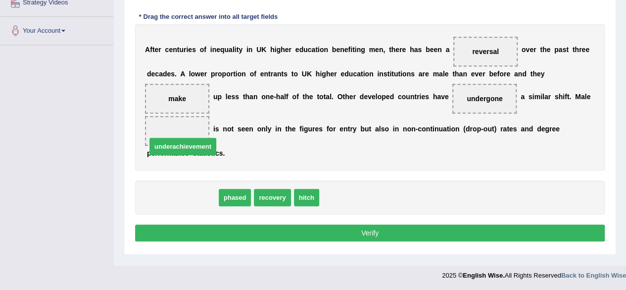
drag, startPoint x: 191, startPoint y: 194, endPoint x: 191, endPoint y: 143, distance: 50.5
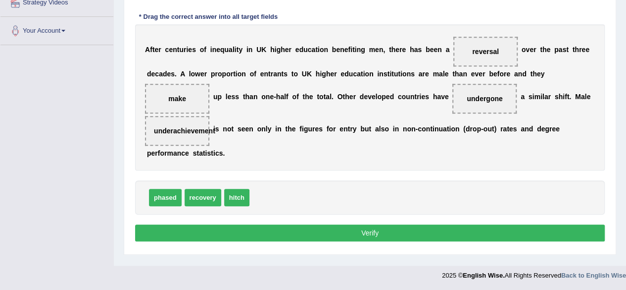
click at [253, 224] on button "Verify" at bounding box center [370, 232] width 470 height 17
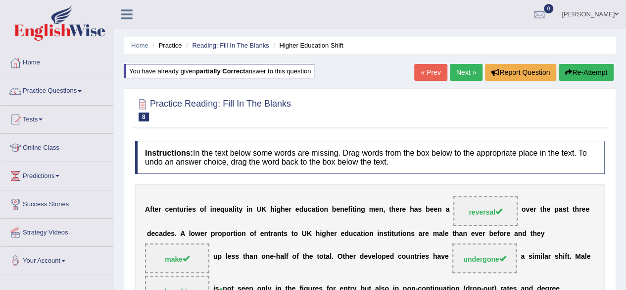
click at [454, 76] on link "Next »" at bounding box center [466, 72] width 33 height 17
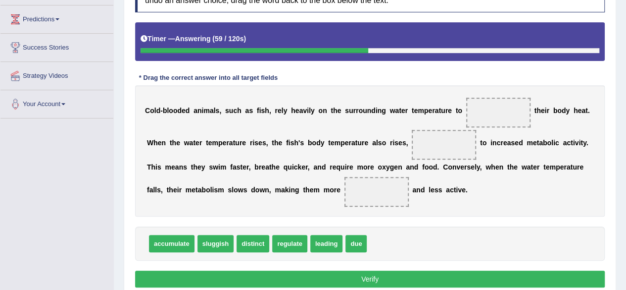
scroll to position [159, 0]
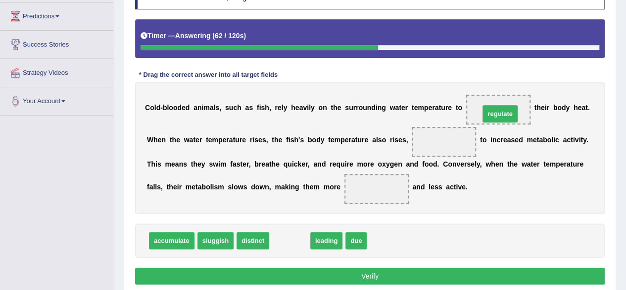
drag, startPoint x: 297, startPoint y: 237, endPoint x: 508, endPoint y: 110, distance: 245.6
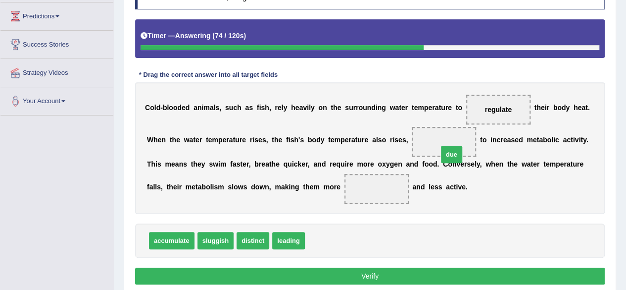
drag, startPoint x: 323, startPoint y: 238, endPoint x: 456, endPoint y: 152, distance: 158.6
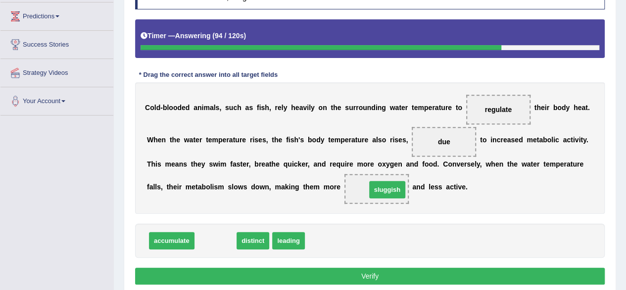
drag, startPoint x: 227, startPoint y: 236, endPoint x: 392, endPoint y: 185, distance: 172.5
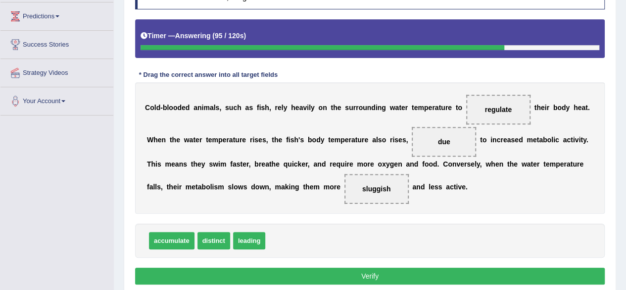
scroll to position [230, 0]
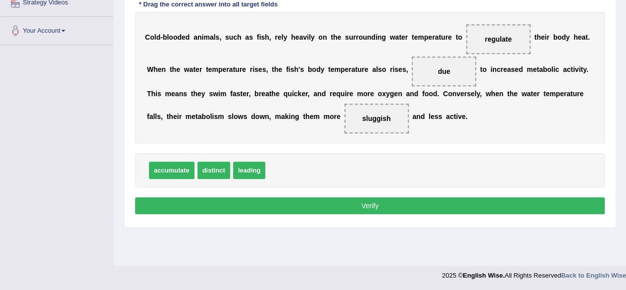
click at [375, 203] on button "Verify" at bounding box center [370, 205] width 470 height 17
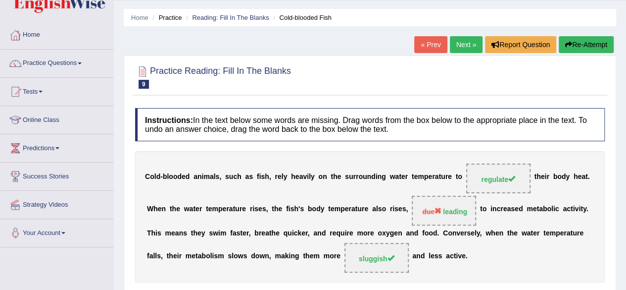
scroll to position [0, 0]
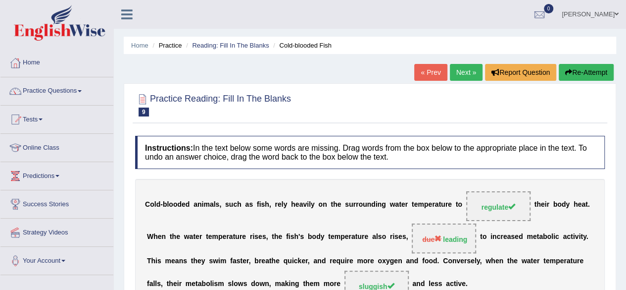
click at [595, 74] on button "Re-Attempt" at bounding box center [586, 72] width 55 height 17
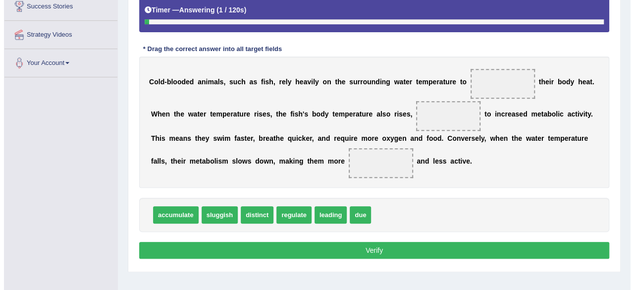
scroll to position [198, 0]
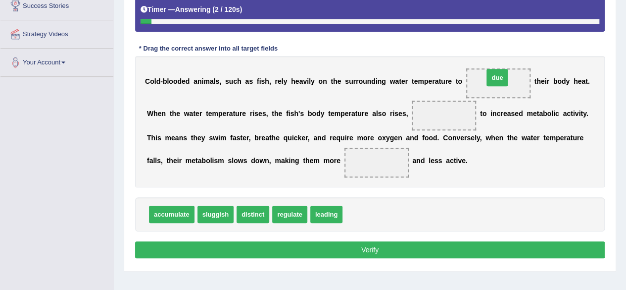
drag, startPoint x: 357, startPoint y: 209, endPoint x: 497, endPoint y: 73, distance: 195.7
drag, startPoint x: 501, startPoint y: 83, endPoint x: 415, endPoint y: 217, distance: 159.1
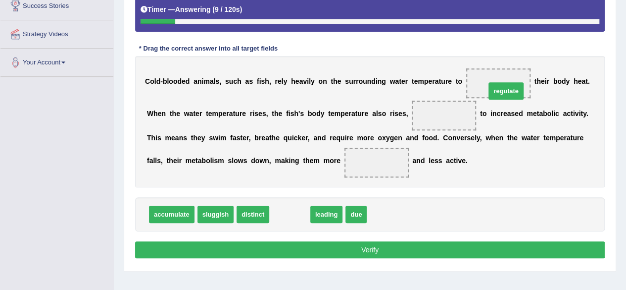
drag, startPoint x: 290, startPoint y: 213, endPoint x: 506, endPoint y: 90, distance: 249.0
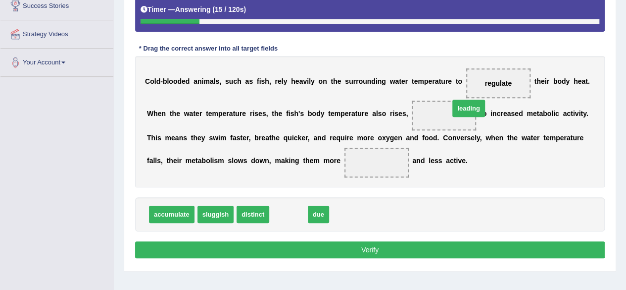
drag, startPoint x: 293, startPoint y: 209, endPoint x: 461, endPoint y: 109, distance: 195.8
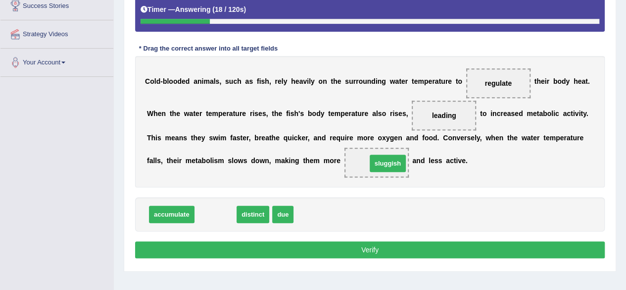
drag, startPoint x: 202, startPoint y: 218, endPoint x: 375, endPoint y: 167, distance: 180.1
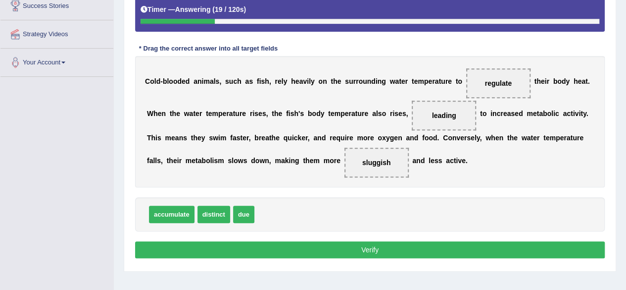
click at [331, 250] on button "Verify" at bounding box center [370, 249] width 470 height 17
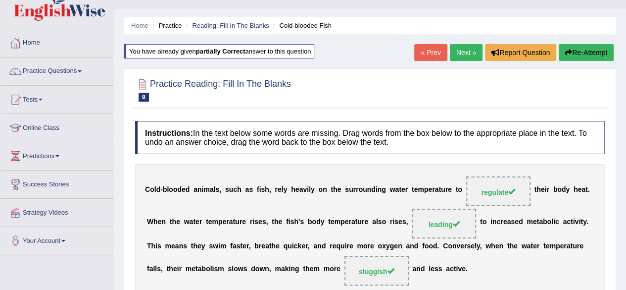
scroll to position [0, 0]
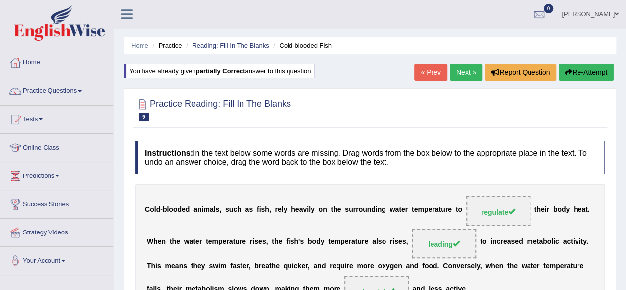
click at [467, 70] on link "Next »" at bounding box center [466, 72] width 33 height 17
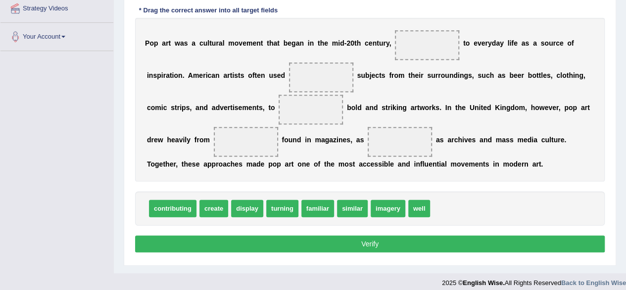
scroll to position [220, 0]
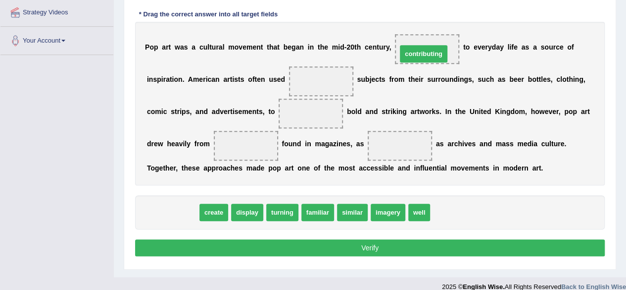
drag, startPoint x: 175, startPoint y: 210, endPoint x: 430, endPoint y: 50, distance: 301.9
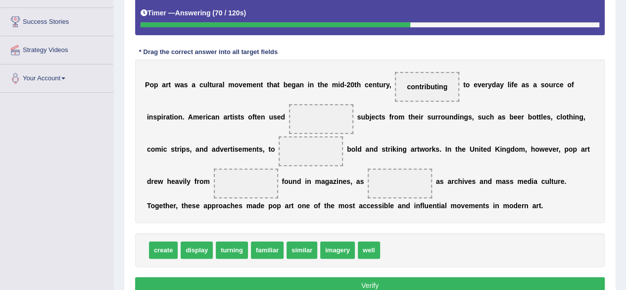
scroll to position [176, 0]
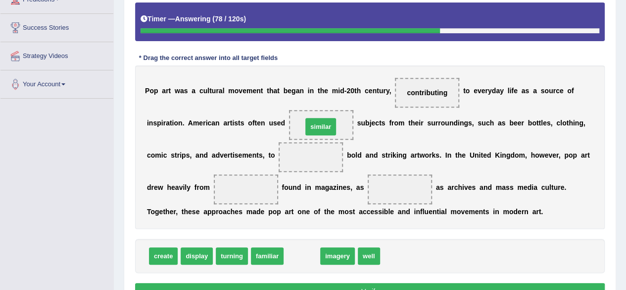
drag, startPoint x: 299, startPoint y: 257, endPoint x: 318, endPoint y: 130, distance: 128.1
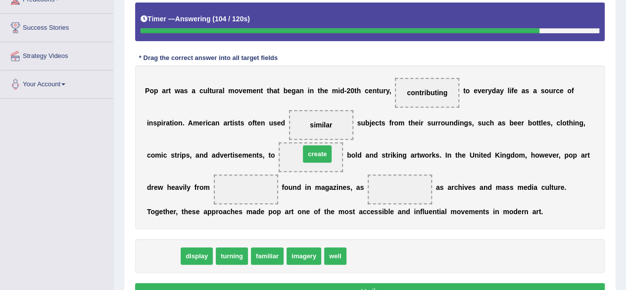
drag, startPoint x: 164, startPoint y: 255, endPoint x: 317, endPoint y: 157, distance: 181.2
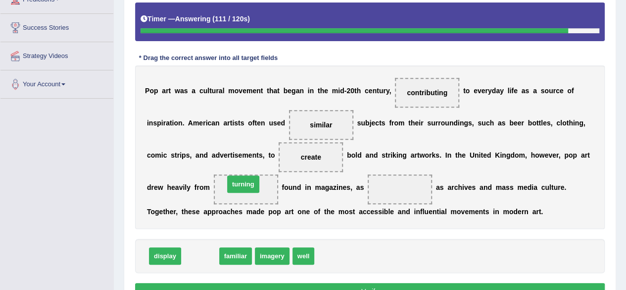
drag, startPoint x: 198, startPoint y: 252, endPoint x: 241, endPoint y: 181, distance: 83.7
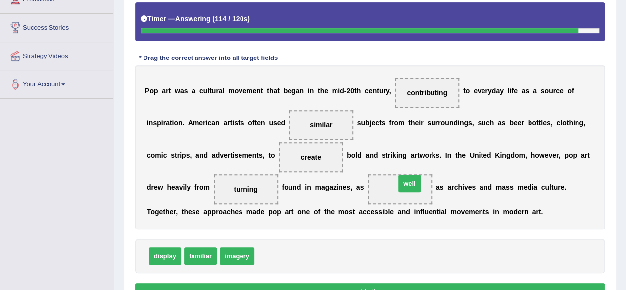
drag, startPoint x: 267, startPoint y: 259, endPoint x: 408, endPoint y: 188, distance: 158.1
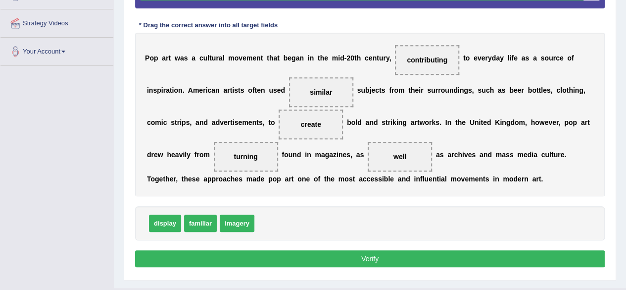
scroll to position [221, 0]
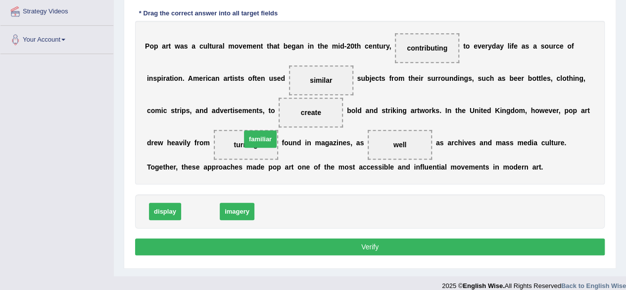
drag, startPoint x: 198, startPoint y: 214, endPoint x: 256, endPoint y: 147, distance: 89.8
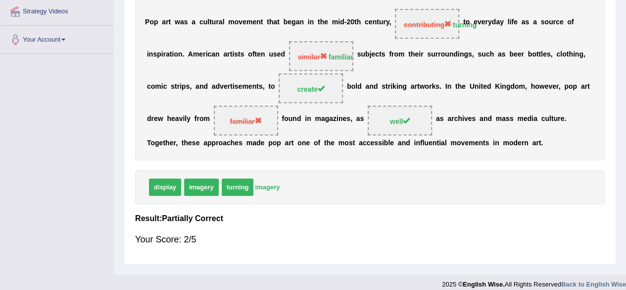
drag, startPoint x: 273, startPoint y: 184, endPoint x: 266, endPoint y: 118, distance: 65.7
click at [266, 118] on div "Instructions: In the text below some words are missing. Drag words from the box…" at bounding box center [370, 84] width 475 height 349
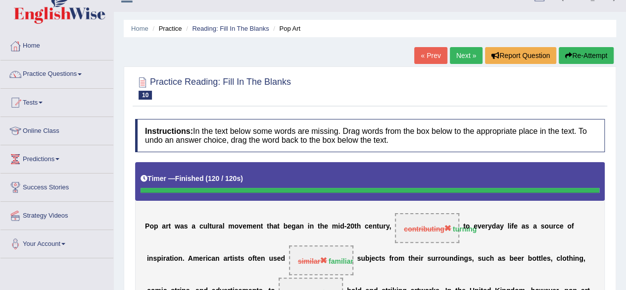
scroll to position [12, 0]
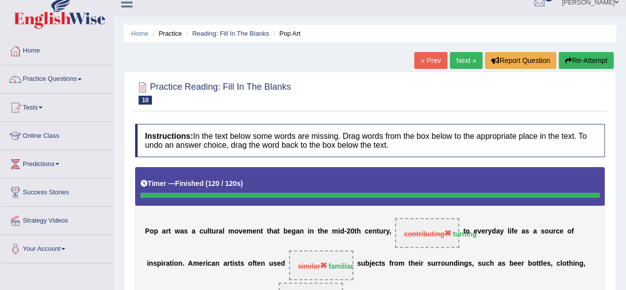
click at [565, 58] on icon "button" at bounding box center [568, 60] width 7 height 7
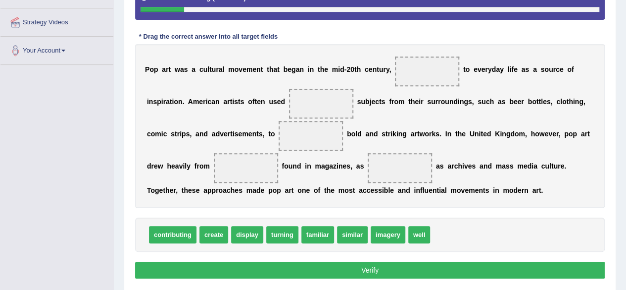
scroll to position [205, 0]
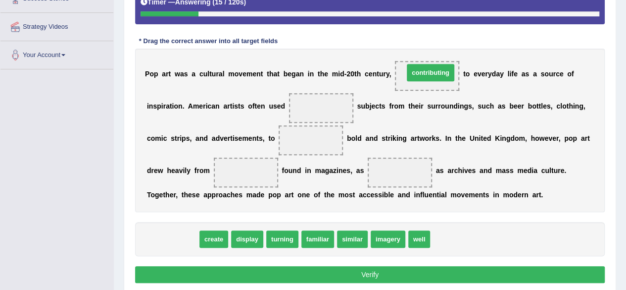
drag, startPoint x: 180, startPoint y: 235, endPoint x: 438, endPoint y: 68, distance: 307.1
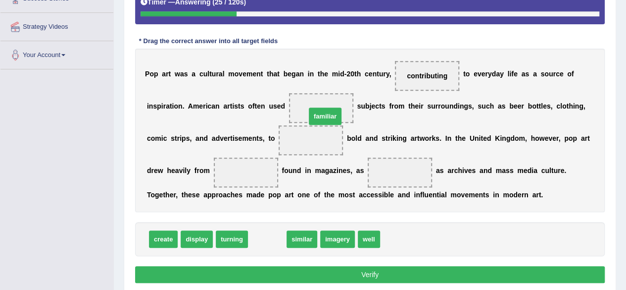
drag, startPoint x: 268, startPoint y: 238, endPoint x: 326, endPoint y: 115, distance: 135.5
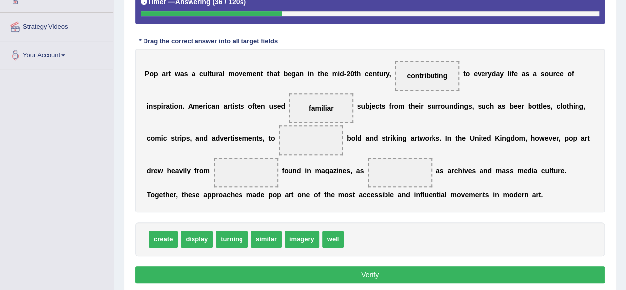
click at [337, 239] on span "well" at bounding box center [333, 238] width 22 height 17
drag, startPoint x: 337, startPoint y: 239, endPoint x: 400, endPoint y: 170, distance: 93.2
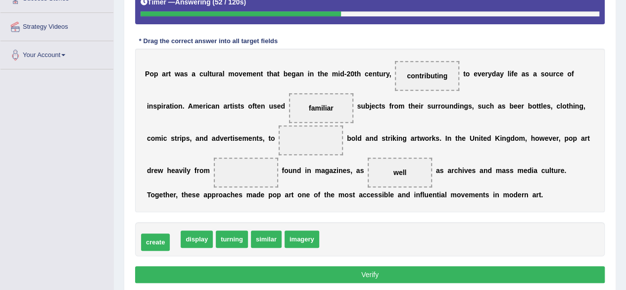
drag, startPoint x: 156, startPoint y: 242, endPoint x: 149, endPoint y: 246, distance: 8.6
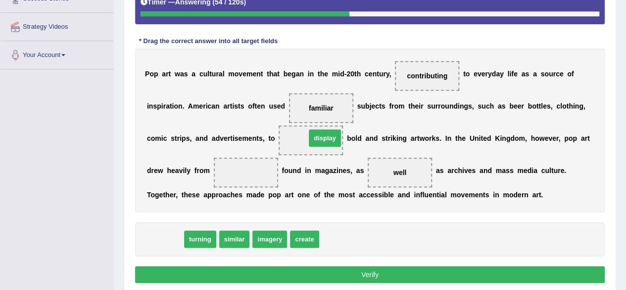
drag, startPoint x: 159, startPoint y: 242, endPoint x: 319, endPoint y: 140, distance: 189.4
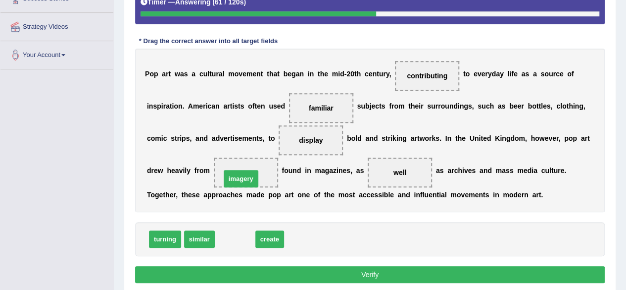
drag, startPoint x: 233, startPoint y: 236, endPoint x: 239, endPoint y: 174, distance: 61.7
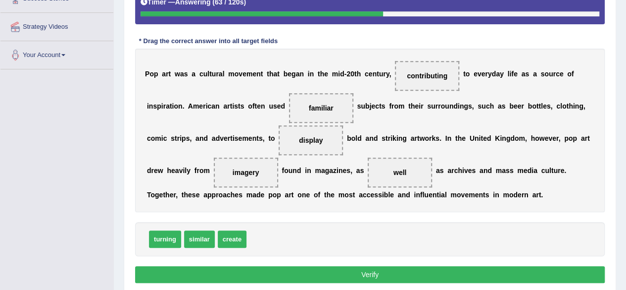
click at [253, 269] on button "Verify" at bounding box center [370, 274] width 470 height 17
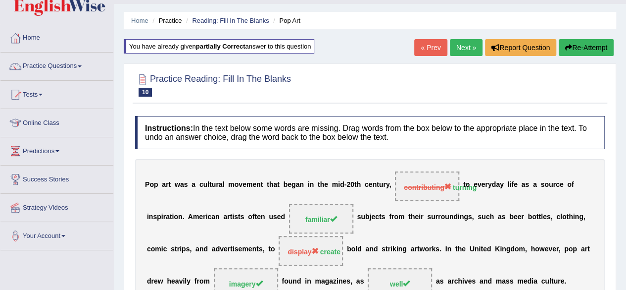
scroll to position [24, 0]
click at [459, 50] on link "Next »" at bounding box center [466, 48] width 33 height 17
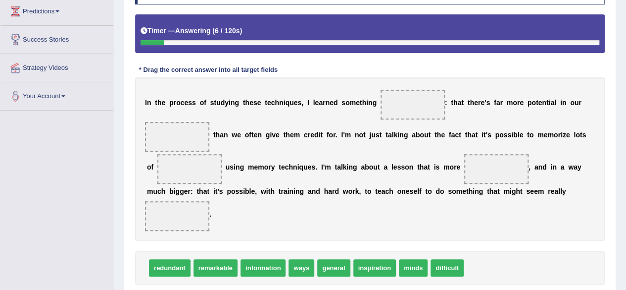
scroll to position [197, 0]
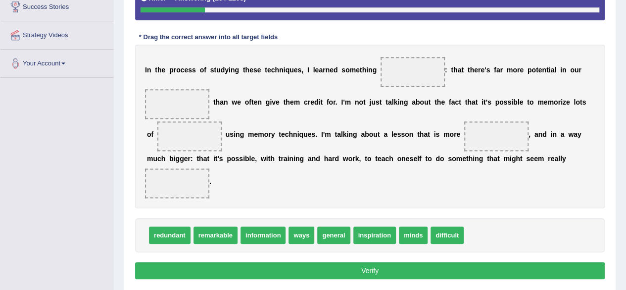
click at [453, 230] on span "difficult" at bounding box center [447, 234] width 33 height 17
drag, startPoint x: 453, startPoint y: 230, endPoint x: 427, endPoint y: 36, distance: 196.3
click at [427, 42] on span "difficult" at bounding box center [420, 50] width 33 height 17
drag, startPoint x: 448, startPoint y: 236, endPoint x: 418, endPoint y: 72, distance: 166.5
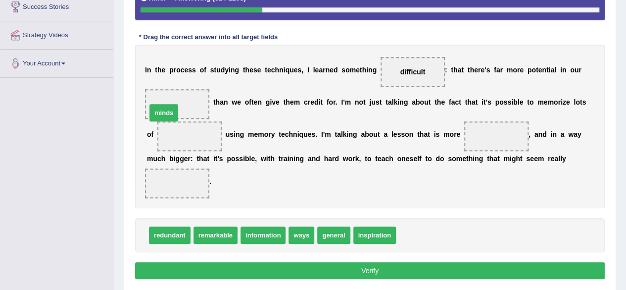
drag, startPoint x: 421, startPoint y: 241, endPoint x: 172, endPoint y: 119, distance: 277.8
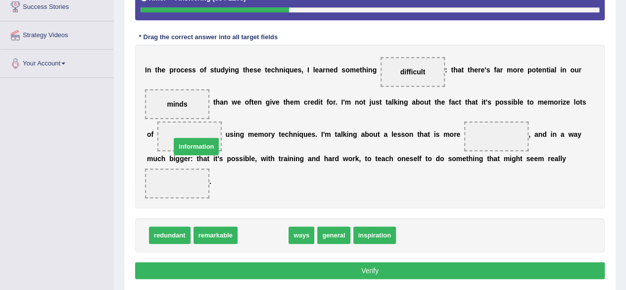
drag, startPoint x: 267, startPoint y: 229, endPoint x: 200, endPoint y: 141, distance: 111.0
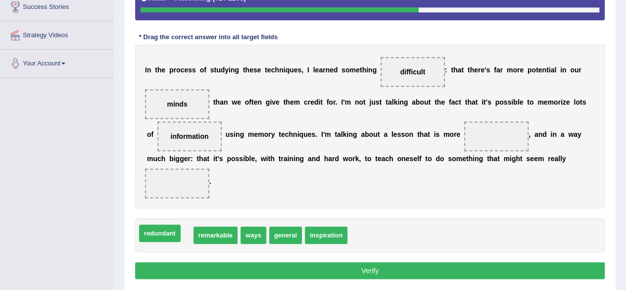
drag, startPoint x: 169, startPoint y: 233, endPoint x: 147, endPoint y: 227, distance: 23.5
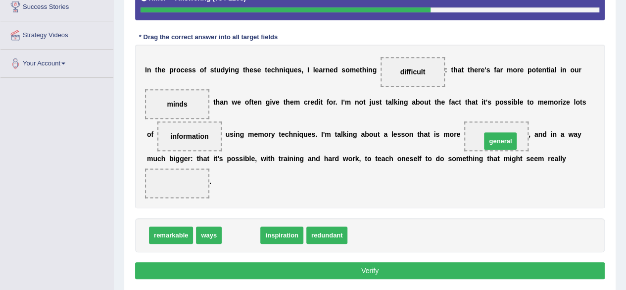
drag, startPoint x: 241, startPoint y: 235, endPoint x: 499, endPoint y: 141, distance: 274.5
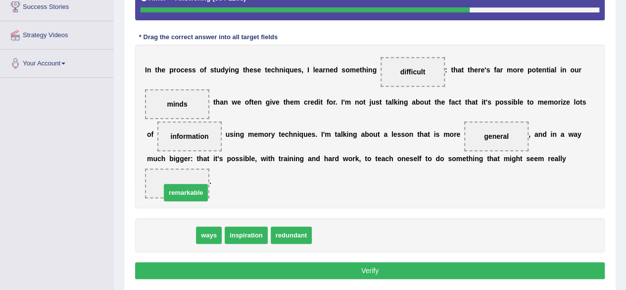
drag, startPoint x: 176, startPoint y: 237, endPoint x: 191, endPoint y: 194, distance: 46.0
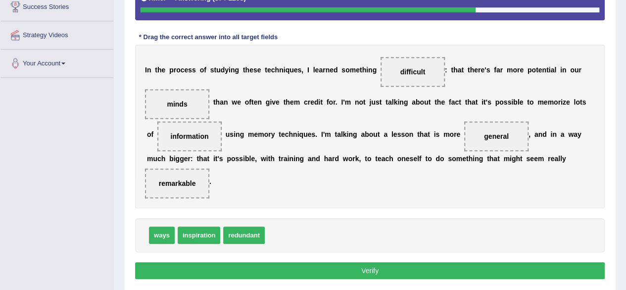
click at [231, 266] on button "Verify" at bounding box center [370, 270] width 470 height 17
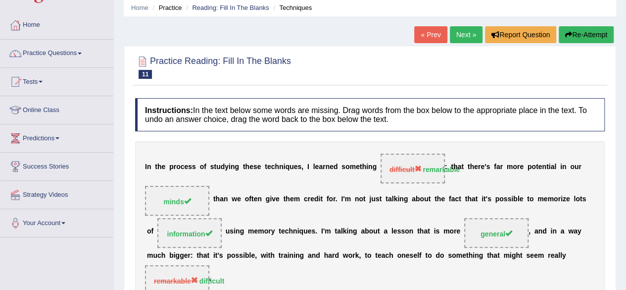
scroll to position [37, 0]
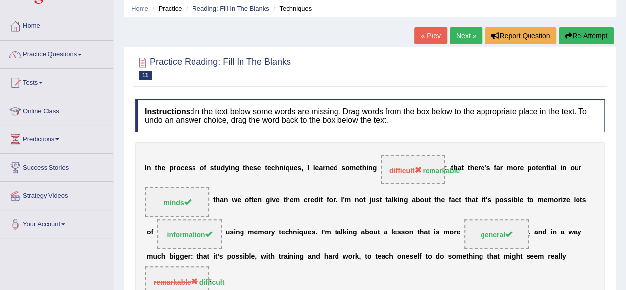
click at [584, 37] on button "Re-Attempt" at bounding box center [586, 35] width 55 height 17
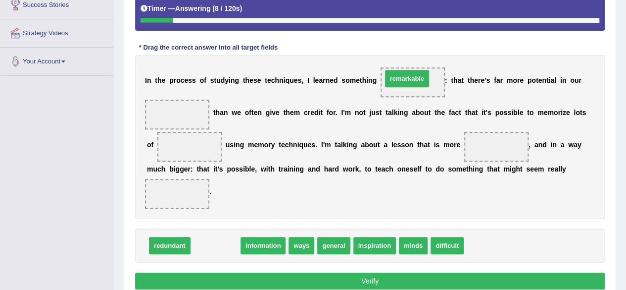
drag, startPoint x: 209, startPoint y: 243, endPoint x: 399, endPoint y: 81, distance: 249.3
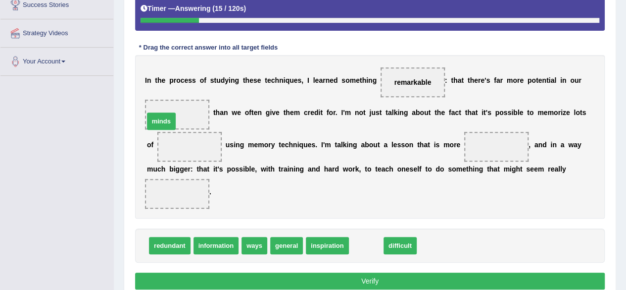
drag, startPoint x: 366, startPoint y: 244, endPoint x: 166, endPoint y: 116, distance: 237.7
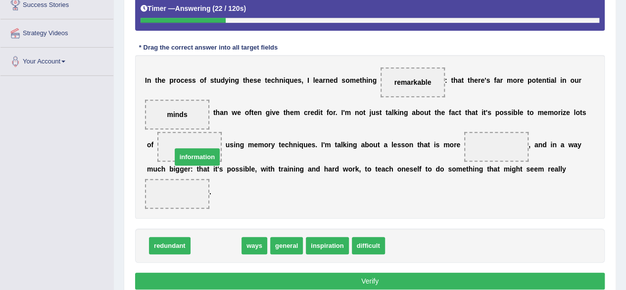
drag, startPoint x: 224, startPoint y: 246, endPoint x: 199, endPoint y: 153, distance: 96.3
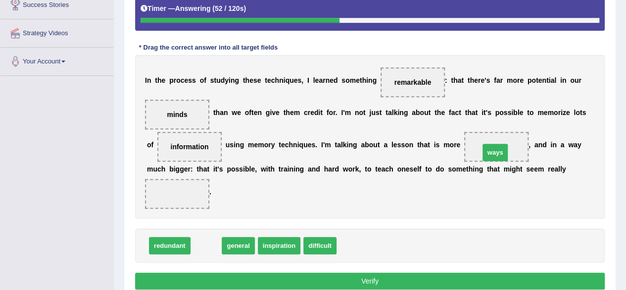
drag, startPoint x: 211, startPoint y: 242, endPoint x: 500, endPoint y: 149, distance: 303.8
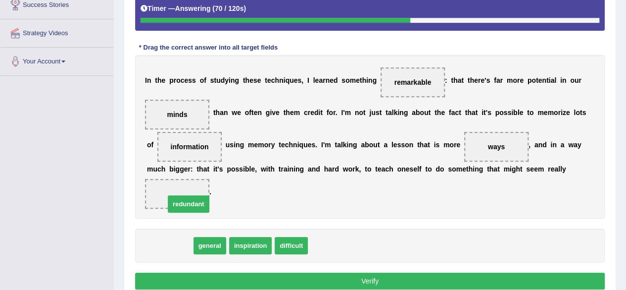
drag, startPoint x: 171, startPoint y: 243, endPoint x: 189, endPoint y: 199, distance: 46.6
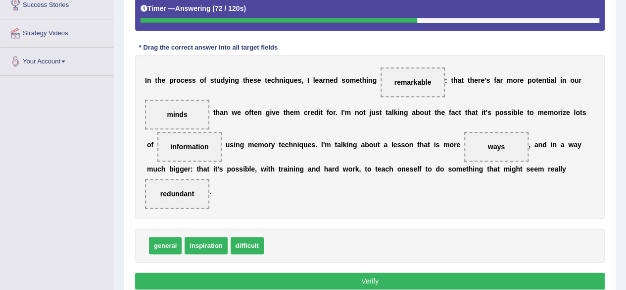
click at [200, 272] on button "Verify" at bounding box center [370, 280] width 470 height 17
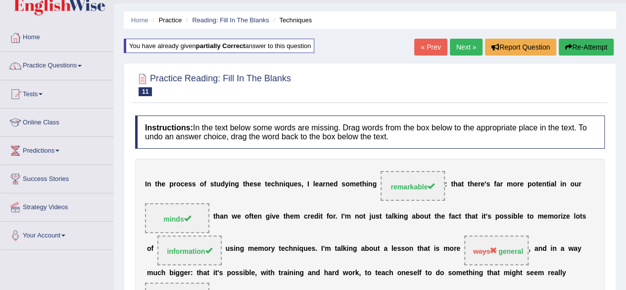
scroll to position [25, 0]
click at [458, 45] on link "Next »" at bounding box center [466, 47] width 33 height 17
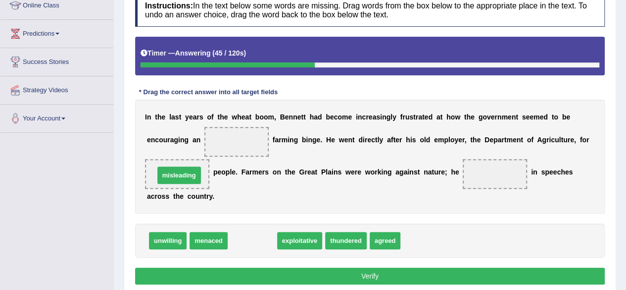
drag, startPoint x: 257, startPoint y: 241, endPoint x: 184, endPoint y: 176, distance: 98.2
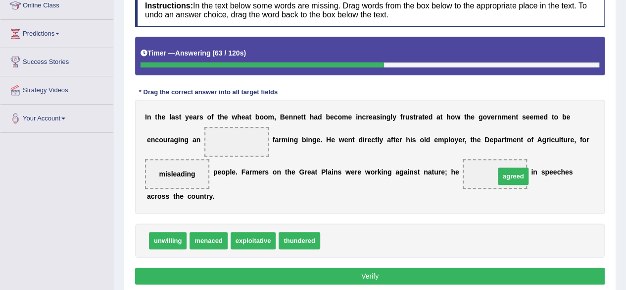
drag, startPoint x: 334, startPoint y: 240, endPoint x: 509, endPoint y: 176, distance: 186.0
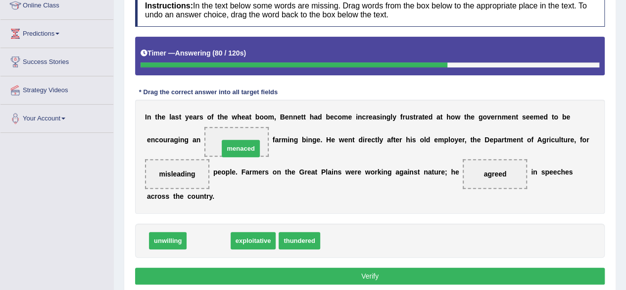
drag, startPoint x: 207, startPoint y: 240, endPoint x: 240, endPoint y: 148, distance: 97.5
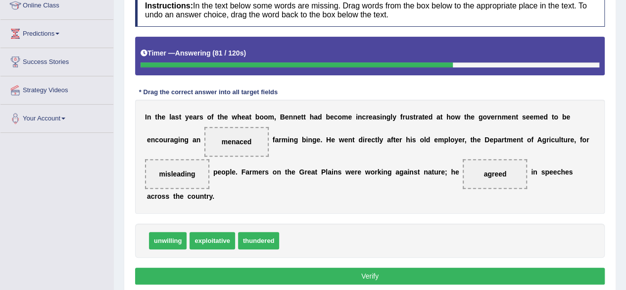
click at [263, 277] on button "Verify" at bounding box center [370, 275] width 470 height 17
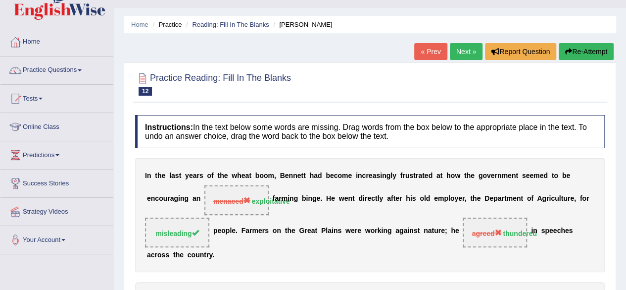
scroll to position [20, 0]
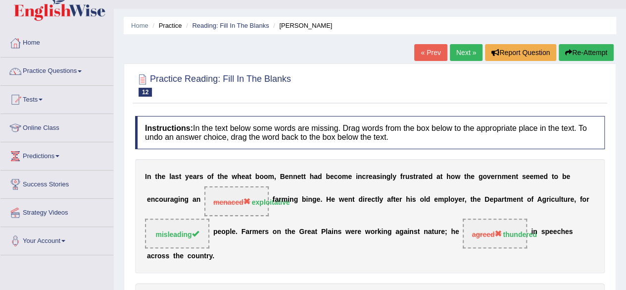
click at [590, 52] on button "Re-Attempt" at bounding box center [586, 52] width 55 height 17
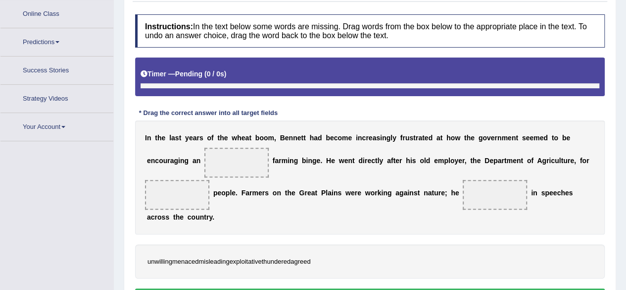
scroll to position [178, 0]
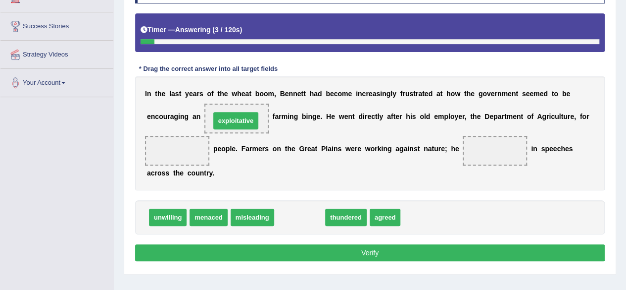
drag, startPoint x: 307, startPoint y: 214, endPoint x: 244, endPoint y: 119, distance: 114.9
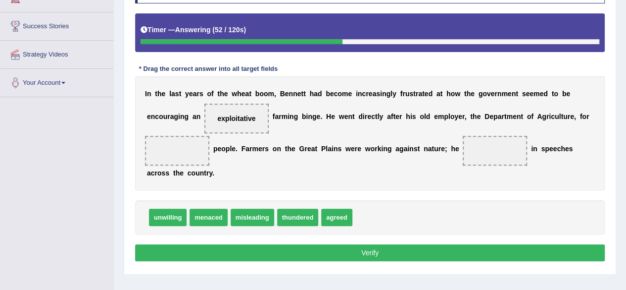
click at [257, 218] on span "misleading" at bounding box center [253, 216] width 44 height 17
drag, startPoint x: 209, startPoint y: 213, endPoint x: 185, endPoint y: 153, distance: 65.1
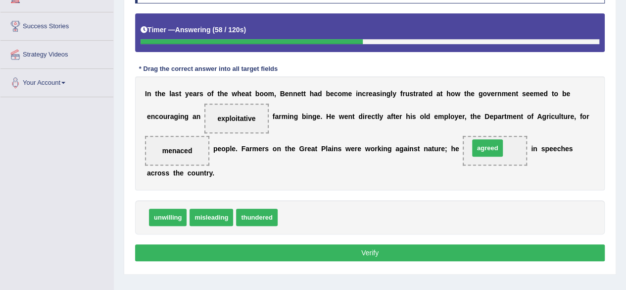
drag, startPoint x: 297, startPoint y: 219, endPoint x: 488, endPoint y: 150, distance: 203.5
click at [256, 245] on button "Verify" at bounding box center [370, 252] width 470 height 17
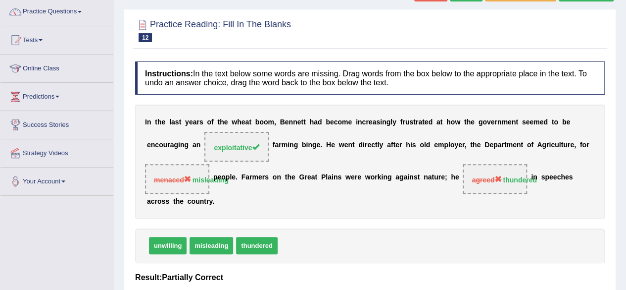
scroll to position [0, 0]
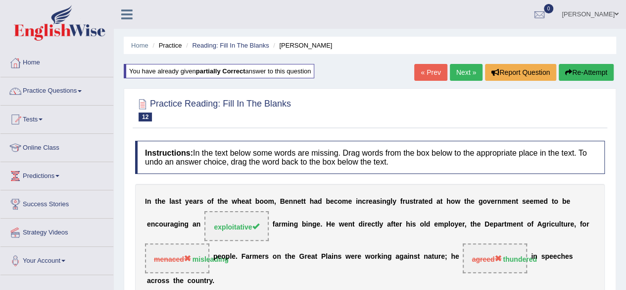
click at [578, 65] on button "Re-Attempt" at bounding box center [586, 72] width 55 height 17
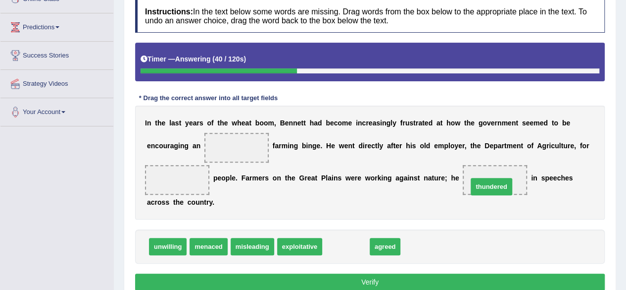
drag, startPoint x: 347, startPoint y: 246, endPoint x: 492, endPoint y: 186, distance: 157.4
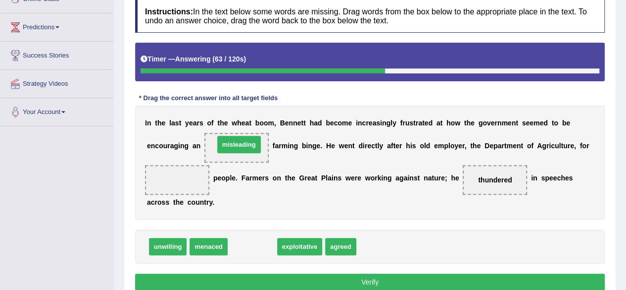
drag, startPoint x: 255, startPoint y: 242, endPoint x: 242, endPoint y: 143, distance: 99.9
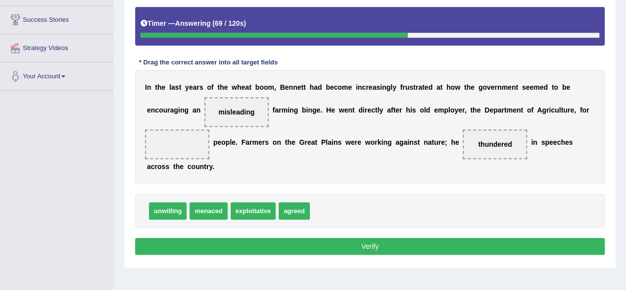
scroll to position [185, 0]
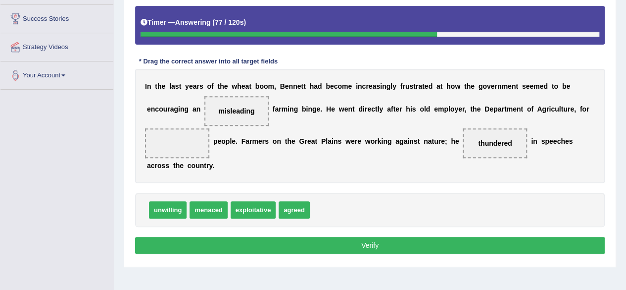
click at [249, 207] on span "exploitative" at bounding box center [254, 209] width 46 height 17
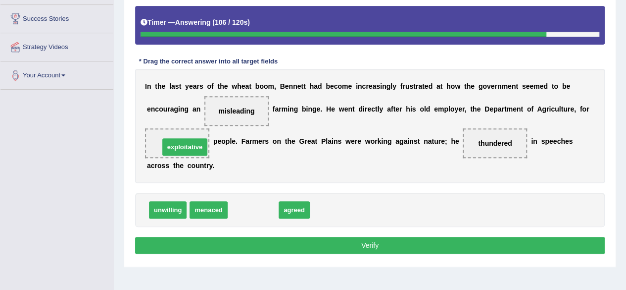
drag, startPoint x: 253, startPoint y: 206, endPoint x: 181, endPoint y: 141, distance: 97.8
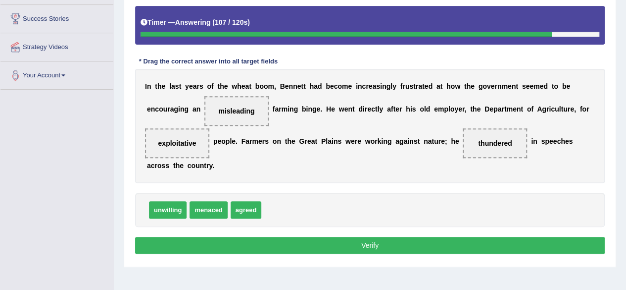
click at [242, 240] on button "Verify" at bounding box center [370, 245] width 470 height 17
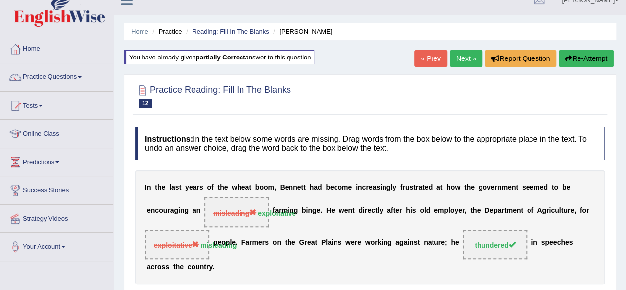
scroll to position [15, 0]
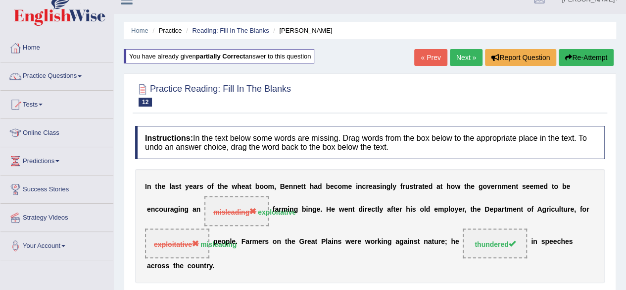
click at [575, 63] on button "Re-Attempt" at bounding box center [586, 57] width 55 height 17
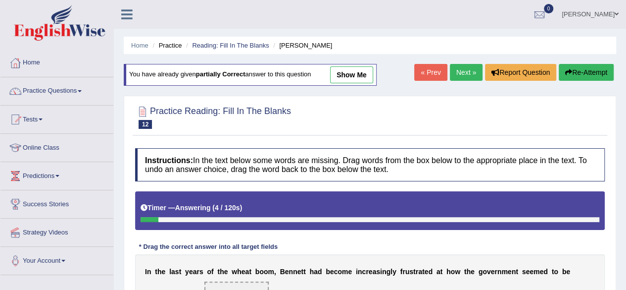
click at [453, 77] on link "Next »" at bounding box center [466, 72] width 33 height 17
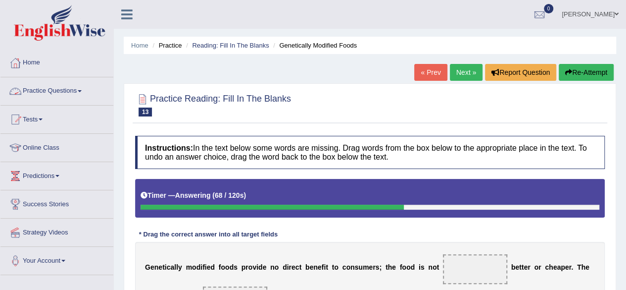
click at [72, 84] on link "Practice Questions" at bounding box center [56, 89] width 113 height 25
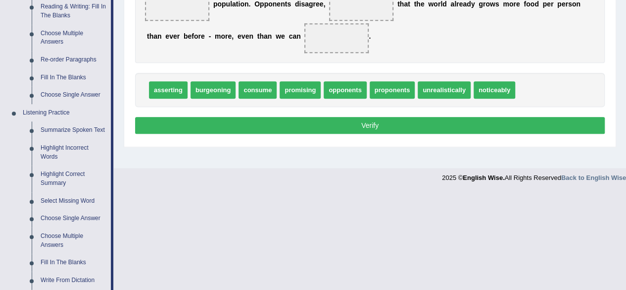
scroll to position [328, 0]
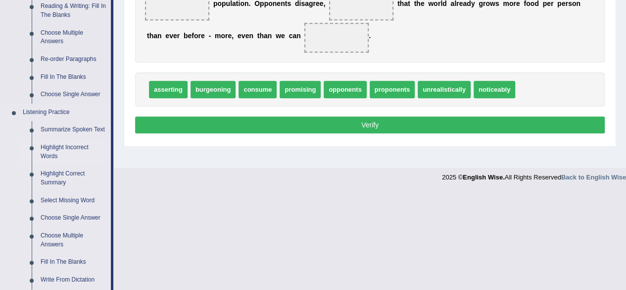
click at [55, 149] on link "Highlight Incorrect Words" at bounding box center [73, 152] width 75 height 26
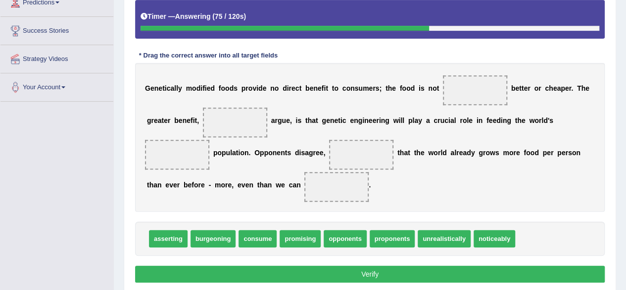
scroll to position [230, 0]
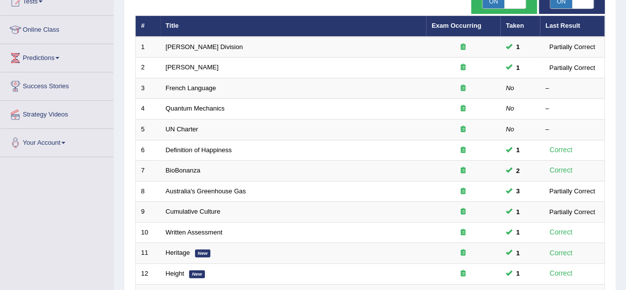
scroll to position [99, 0]
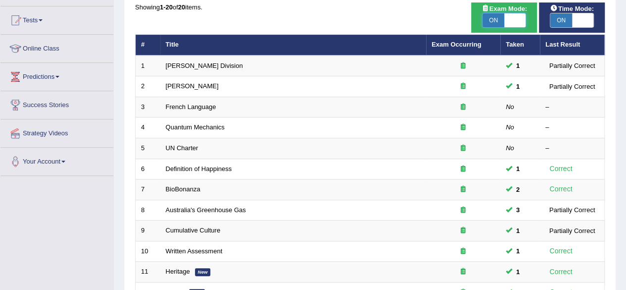
click at [507, 26] on span at bounding box center [515, 20] width 22 height 14
checkbox input "false"
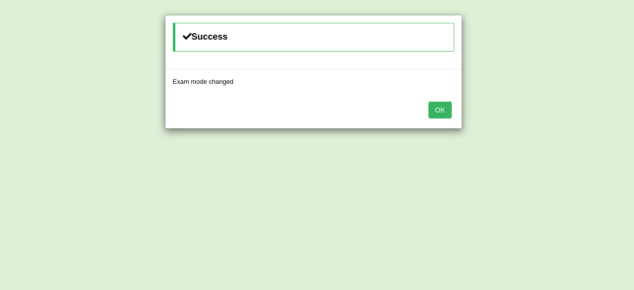
click at [441, 105] on button "OK" at bounding box center [439, 109] width 23 height 17
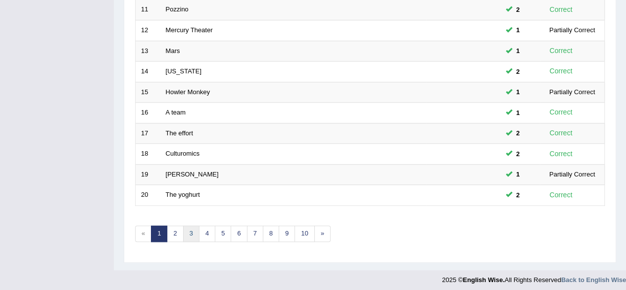
click at [184, 225] on link "3" at bounding box center [191, 233] width 16 height 16
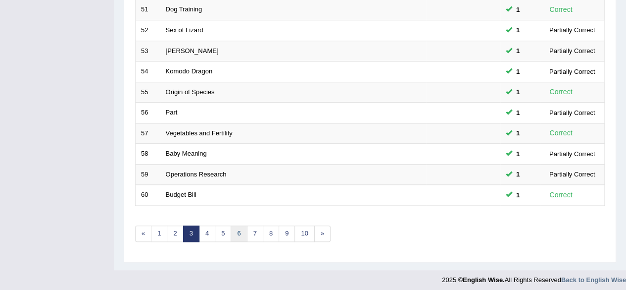
click at [231, 228] on link "6" at bounding box center [239, 233] width 16 height 16
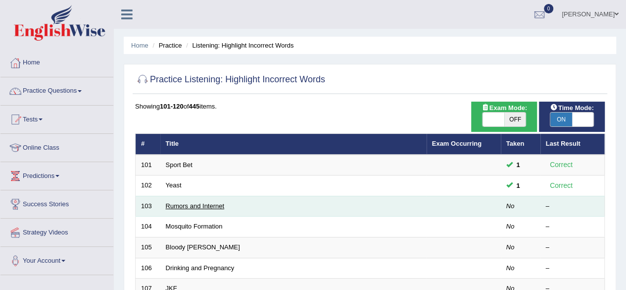
click at [203, 203] on link "Rumors and Internet" at bounding box center [195, 205] width 59 height 7
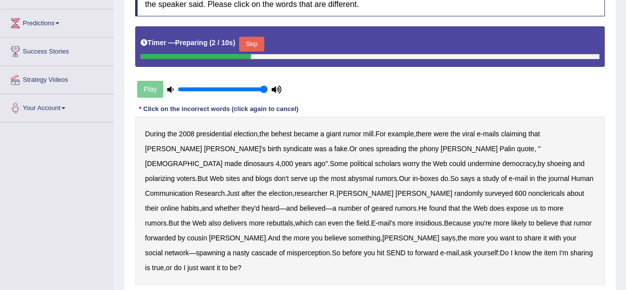
click at [254, 42] on button "Skip" at bounding box center [251, 44] width 25 height 15
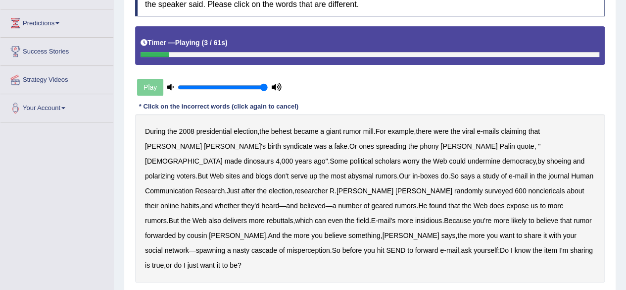
click at [284, 132] on b "behest" at bounding box center [281, 131] width 21 height 8
click at [283, 146] on b "syndicate" at bounding box center [297, 146] width 29 height 8
click at [499, 142] on b "Palin" at bounding box center [506, 146] width 15 height 8
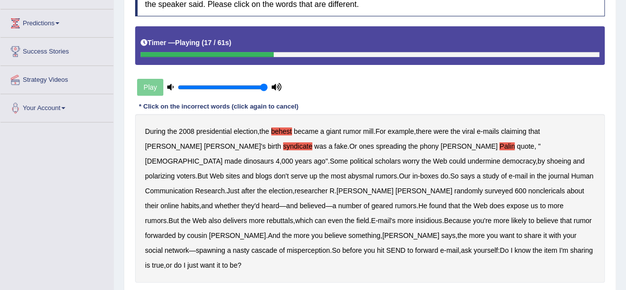
click at [547, 162] on b "shoeing" at bounding box center [559, 161] width 24 height 8
click at [373, 172] on b "abysmal" at bounding box center [360, 176] width 26 height 8
click at [499, 145] on b "Palin" at bounding box center [506, 146] width 15 height 8
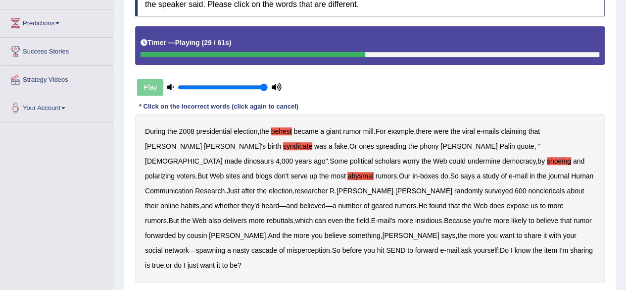
click at [193, 187] on b "Communication" at bounding box center [169, 191] width 48 height 8
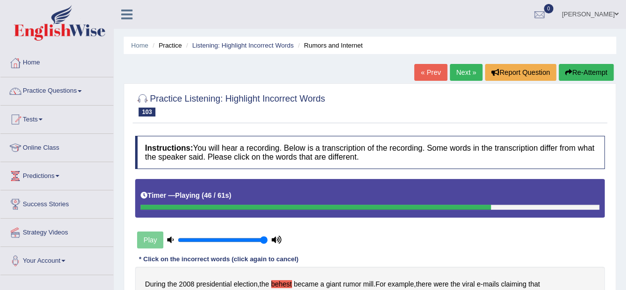
click at [594, 72] on button "Re-Attempt" at bounding box center [586, 72] width 55 height 17
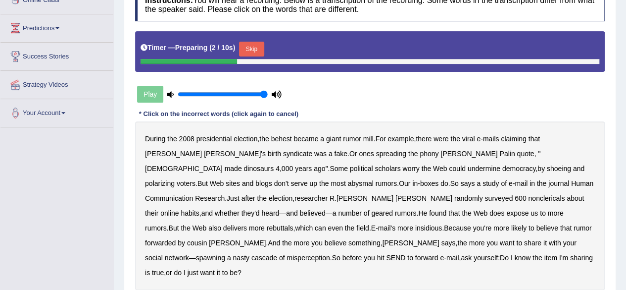
scroll to position [136, 0]
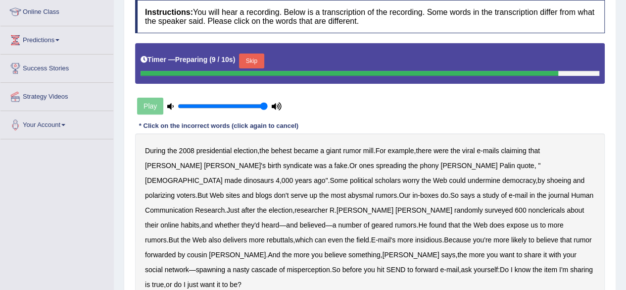
click at [260, 61] on button "Skip" at bounding box center [251, 60] width 25 height 15
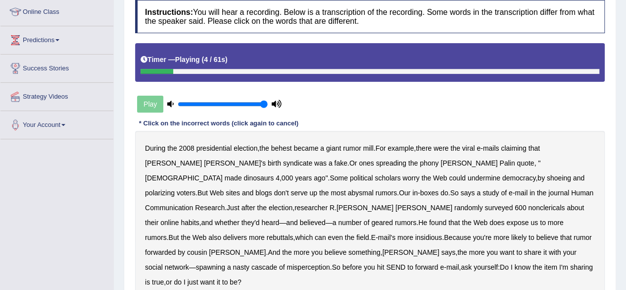
click at [283, 148] on b "behest" at bounding box center [281, 148] width 21 height 8
click at [283, 163] on b "syndicate" at bounding box center [297, 163] width 29 height 8
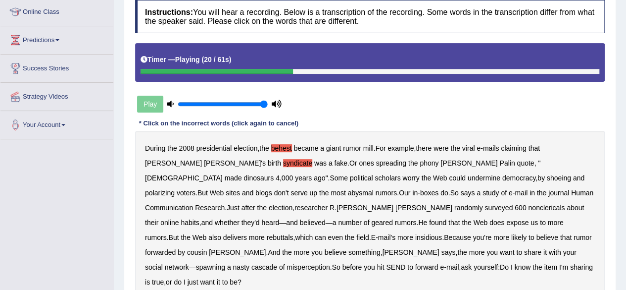
drag, startPoint x: 332, startPoint y: 177, endPoint x: 339, endPoint y: 176, distance: 6.6
click at [547, 176] on b "shoeing" at bounding box center [559, 178] width 24 height 8
click at [373, 189] on b "abysmal" at bounding box center [360, 193] width 26 height 8
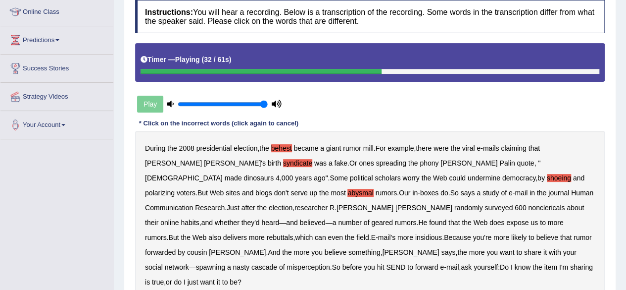
click at [528, 206] on b "nonclericals" at bounding box center [546, 207] width 37 height 8
click at [393, 218] on b "geared" at bounding box center [382, 222] width 22 height 8
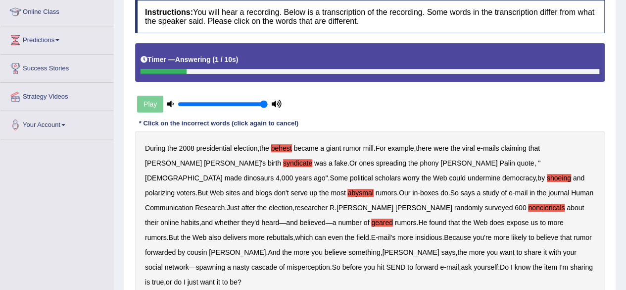
scroll to position [230, 0]
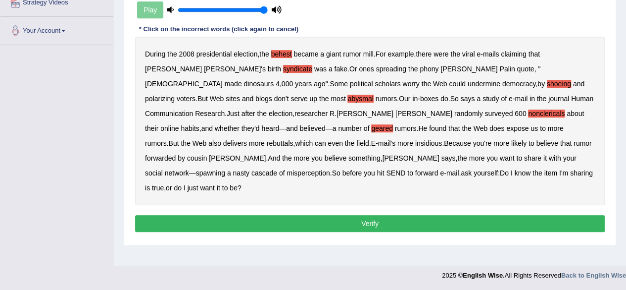
click at [370, 215] on button "Verify" at bounding box center [370, 223] width 470 height 17
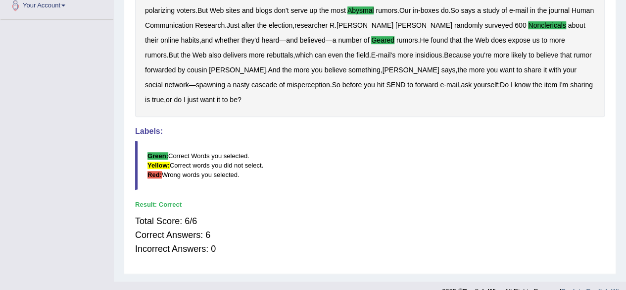
scroll to position [0, 0]
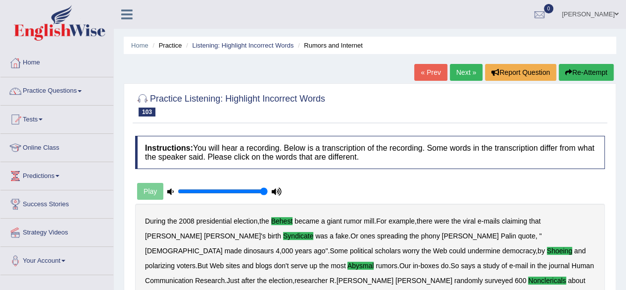
click at [472, 79] on link "Next »" at bounding box center [466, 72] width 33 height 17
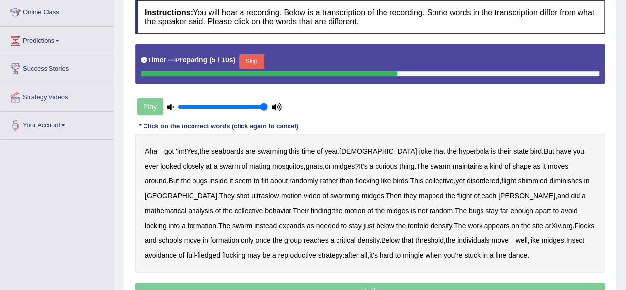
scroll to position [135, 0]
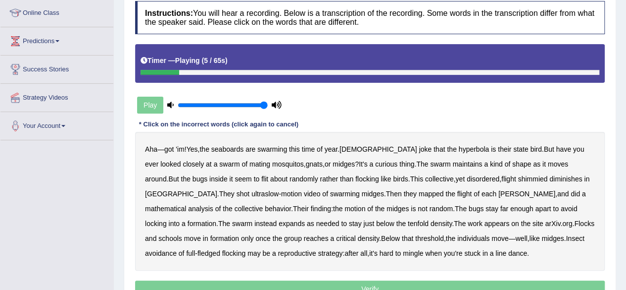
click at [238, 150] on b "seaboards" at bounding box center [227, 149] width 32 height 8
click at [459, 145] on b "hyperbola" at bounding box center [474, 149] width 31 height 8
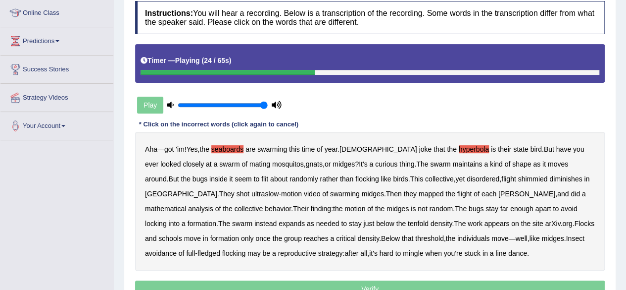
click at [467, 176] on b "disordered" at bounding box center [483, 179] width 33 height 8
click at [549, 175] on b "diminishes" at bounding box center [565, 179] width 33 height 8
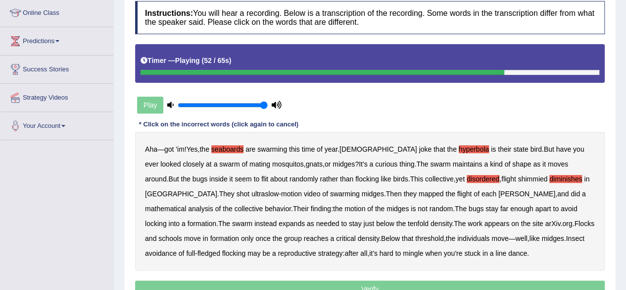
click at [408, 224] on b "tenfold" at bounding box center [418, 223] width 21 height 8
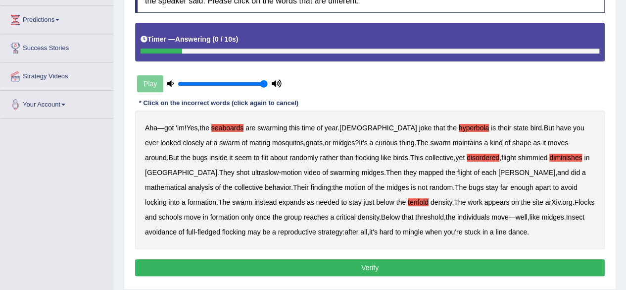
scroll to position [159, 0]
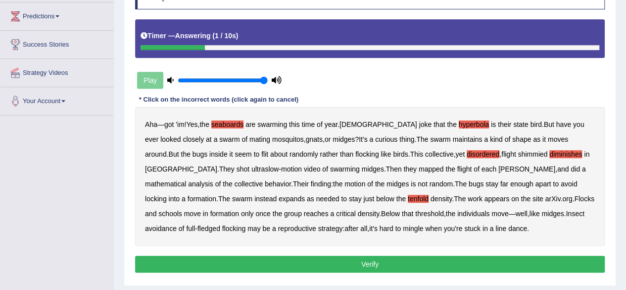
click at [419, 262] on button "Verify" at bounding box center [370, 263] width 470 height 17
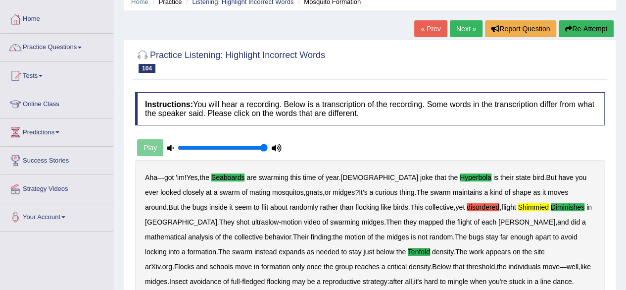
scroll to position [0, 0]
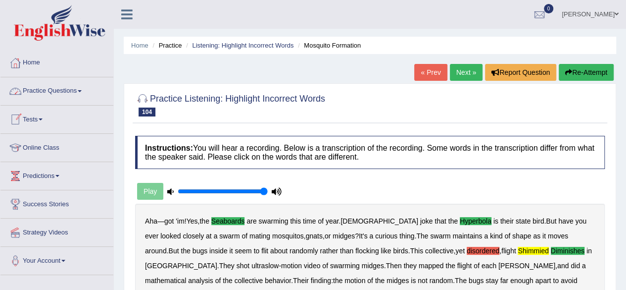
click at [83, 97] on link "Practice Questions" at bounding box center [56, 89] width 113 height 25
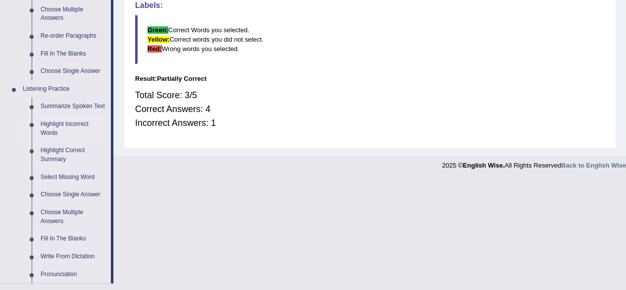
scroll to position [377, 0]
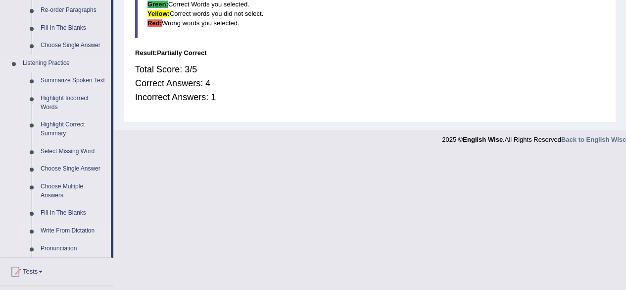
click at [69, 227] on link "Write From Dictation" at bounding box center [73, 231] width 75 height 18
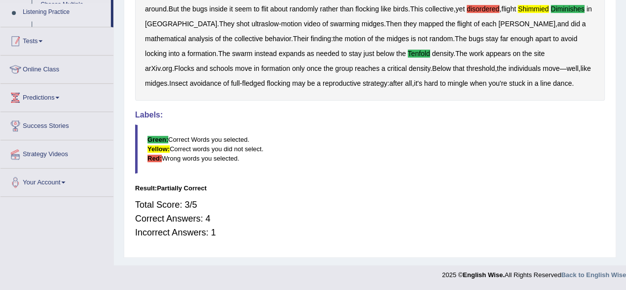
scroll to position [158, 0]
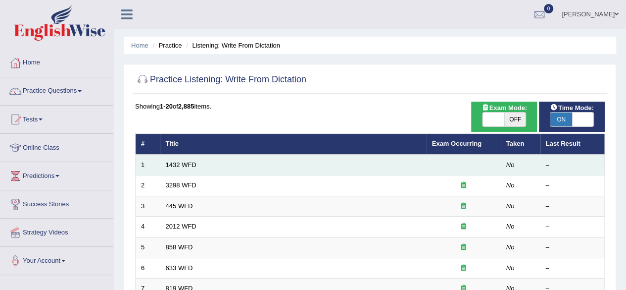
click at [182, 160] on td "1432 WFD" at bounding box center [293, 164] width 266 height 21
click at [181, 167] on link "1432 WFD" at bounding box center [181, 164] width 31 height 7
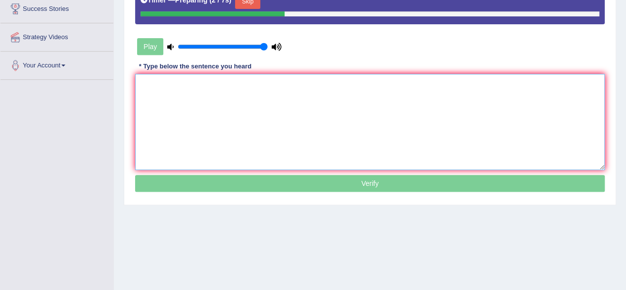
click at [247, 152] on textarea at bounding box center [370, 122] width 470 height 96
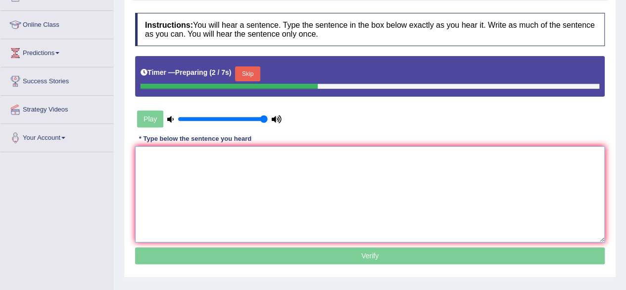
scroll to position [117, 0]
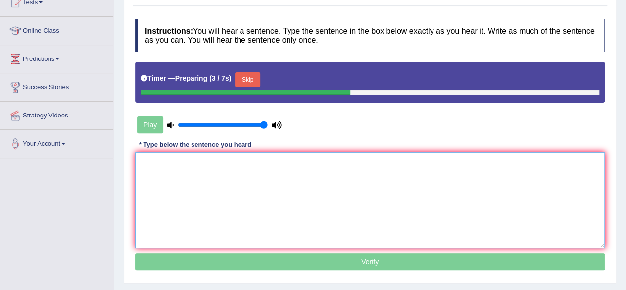
click at [247, 152] on textarea at bounding box center [370, 200] width 470 height 96
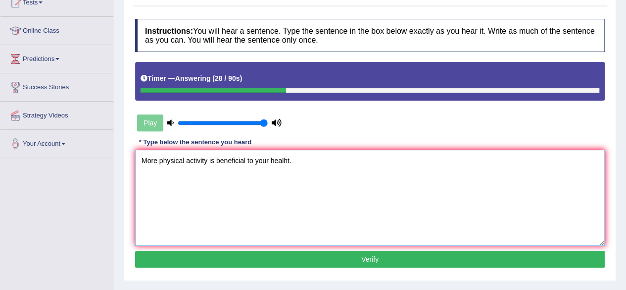
click at [283, 164] on textarea "More physical activity is beneficial to your healht." at bounding box center [370, 197] width 470 height 96
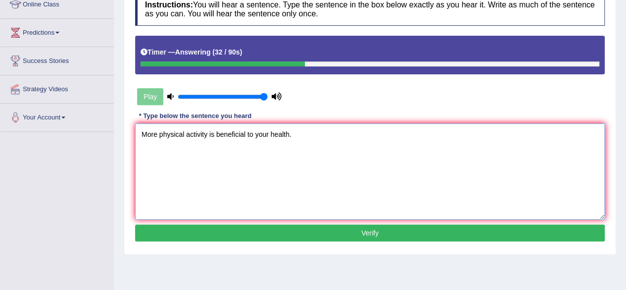
scroll to position [144, 0]
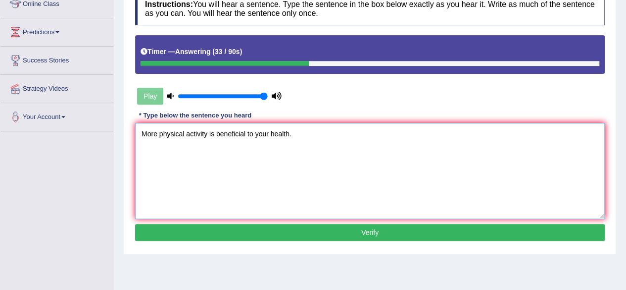
type textarea "More physical activity is beneficial to your health."
click at [245, 226] on button "Verify" at bounding box center [370, 232] width 470 height 17
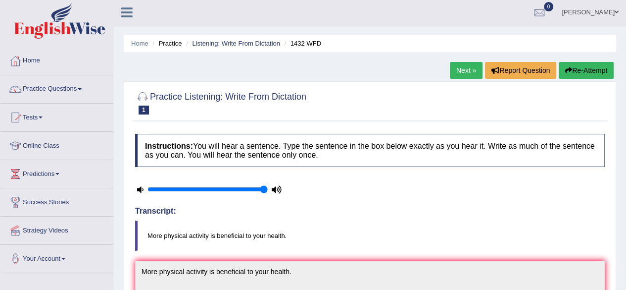
scroll to position [0, 0]
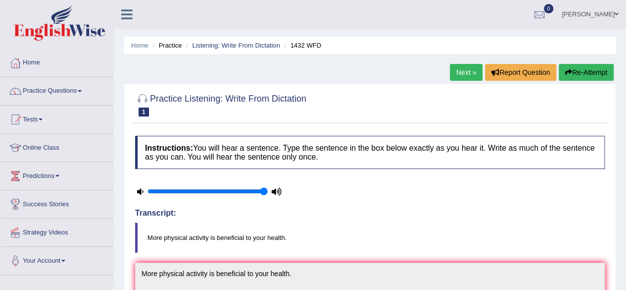
click at [456, 68] on link "Next »" at bounding box center [466, 72] width 33 height 17
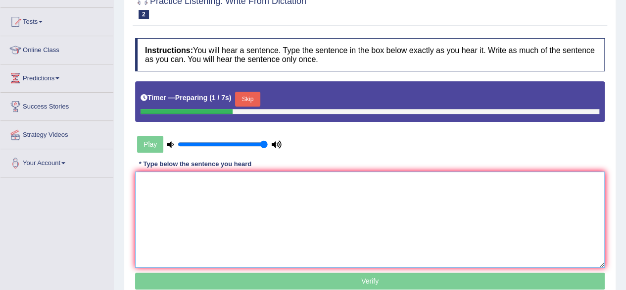
click at [291, 227] on textarea at bounding box center [370, 219] width 470 height 96
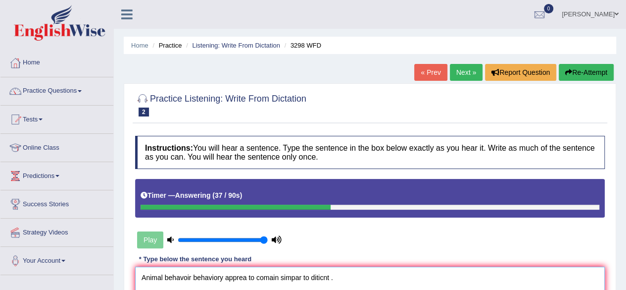
type textarea "Animal behavoir behaviory apprea to comain simpar to diticnt ."
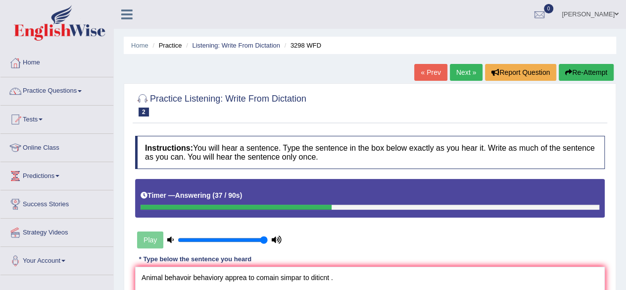
click at [569, 73] on icon "button" at bounding box center [568, 72] width 7 height 7
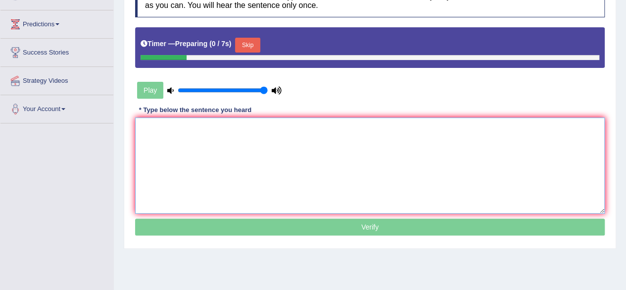
click at [262, 203] on textarea at bounding box center [370, 165] width 470 height 96
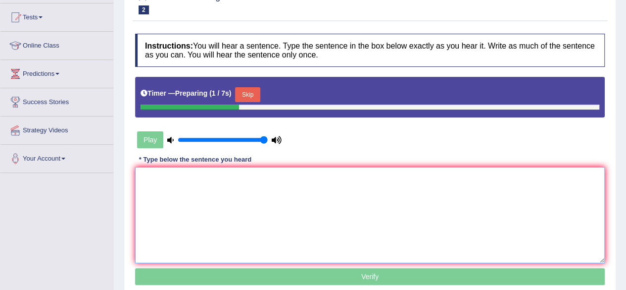
scroll to position [100, 0]
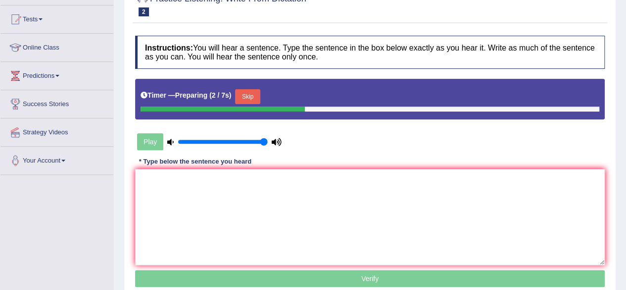
click at [251, 101] on button "Skip" at bounding box center [247, 96] width 25 height 15
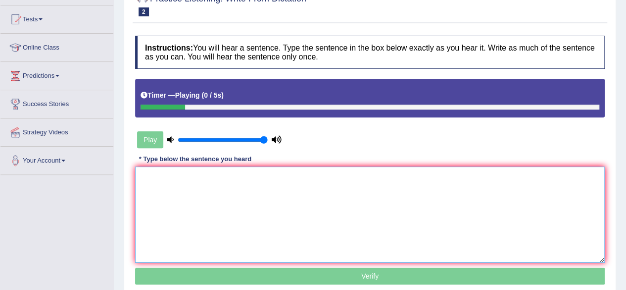
click at [249, 222] on textarea at bounding box center [370, 214] width 470 height 96
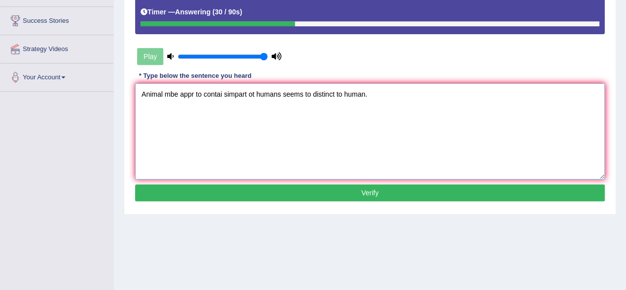
scroll to position [182, 0]
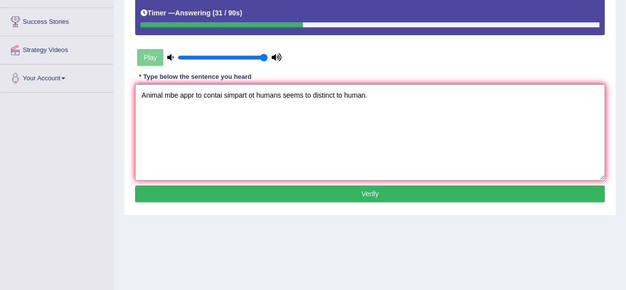
click at [171, 101] on textarea "Animal mbe appr to contai simpart ot humans seems to distinct to human." at bounding box center [370, 132] width 470 height 96
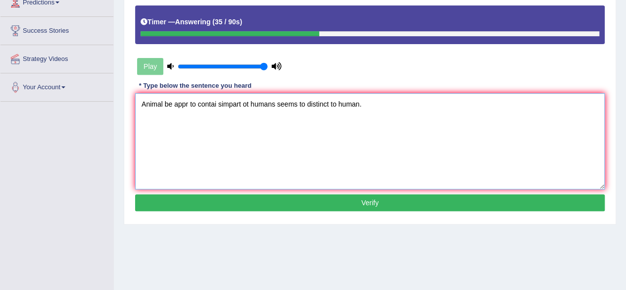
click at [169, 100] on textarea "Animal be appr to contai simpart ot humans seems to distinct to human." at bounding box center [370, 141] width 470 height 96
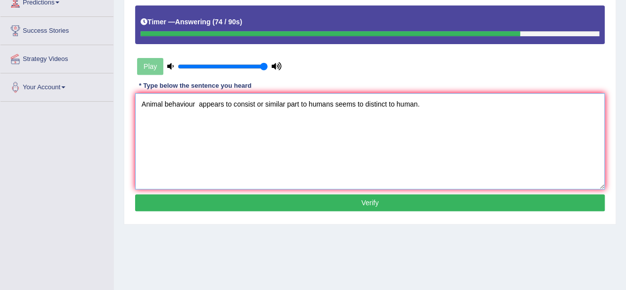
type textarea "Animal behaviour appears to consist or similar part to humans seems to distinct…"
click at [280, 197] on button "Verify" at bounding box center [370, 202] width 470 height 17
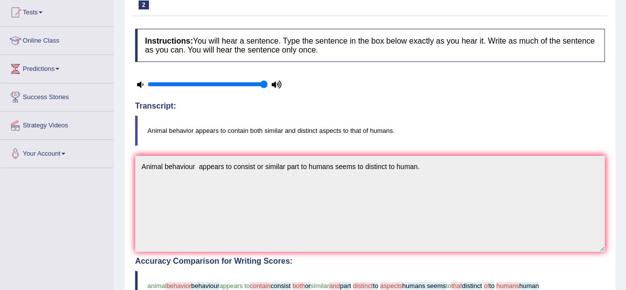
scroll to position [106, 0]
